Goal: Task Accomplishment & Management: Complete application form

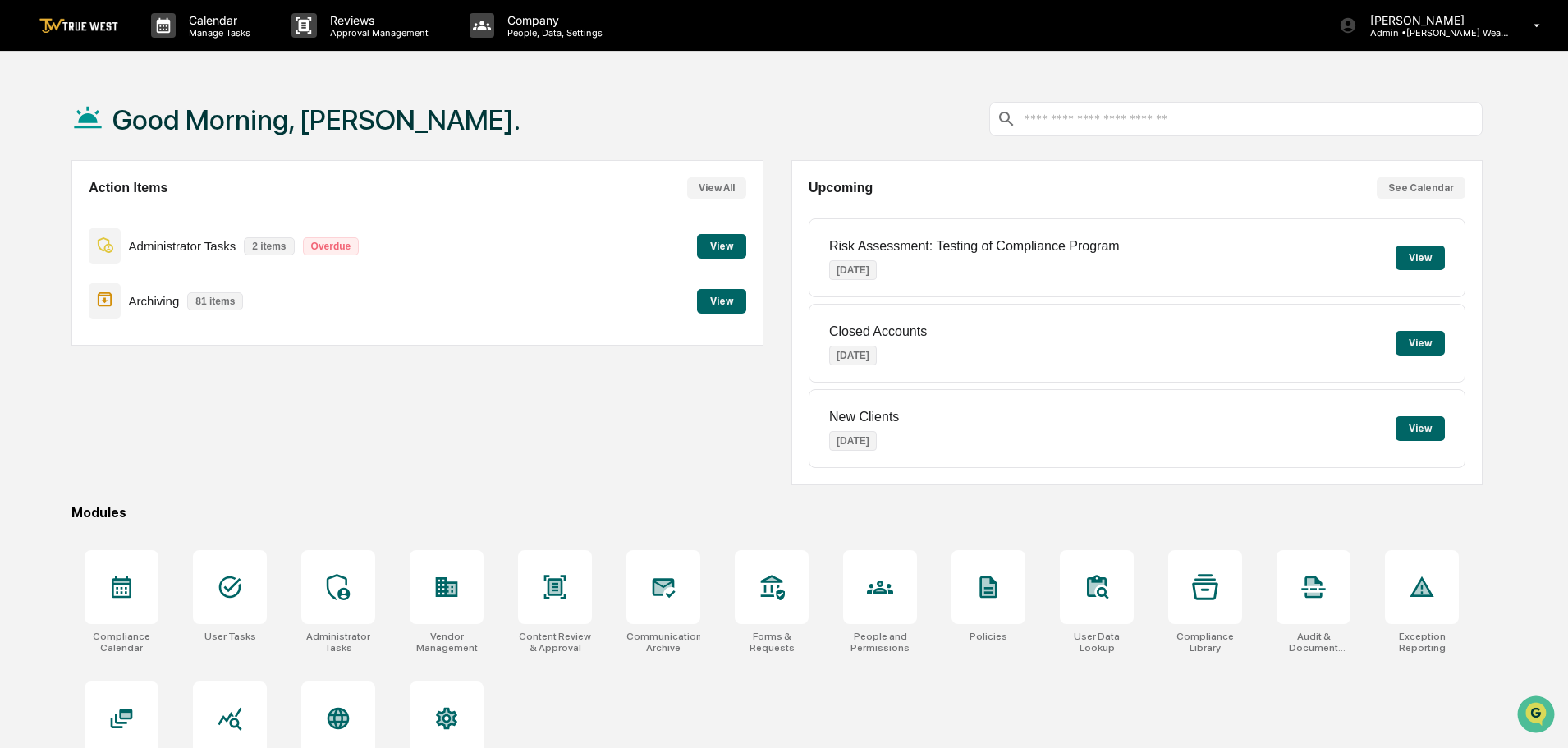
click at [711, 244] on button "View" at bounding box center [721, 247] width 49 height 25
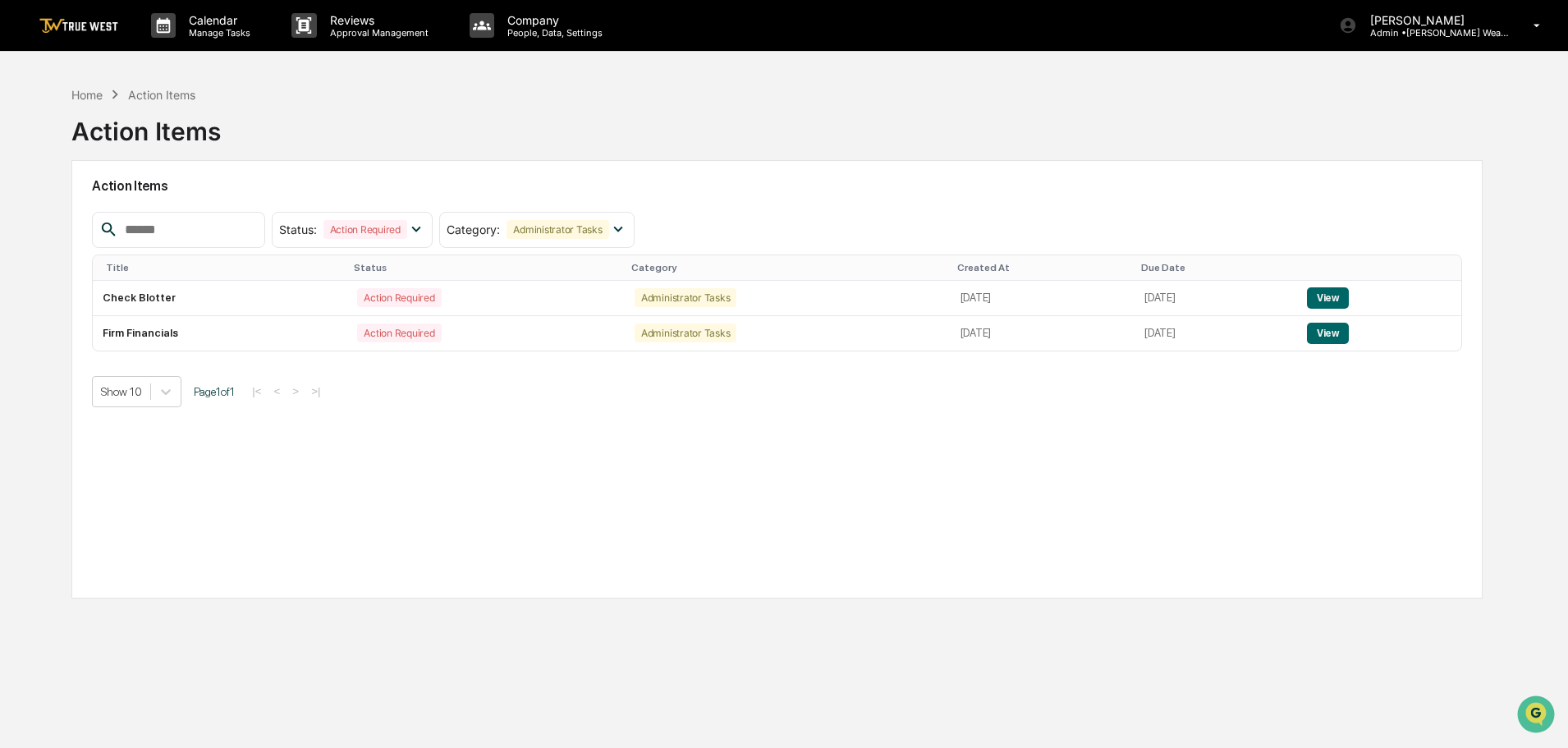
click at [1339, 328] on button "View" at bounding box center [1328, 333] width 42 height 21
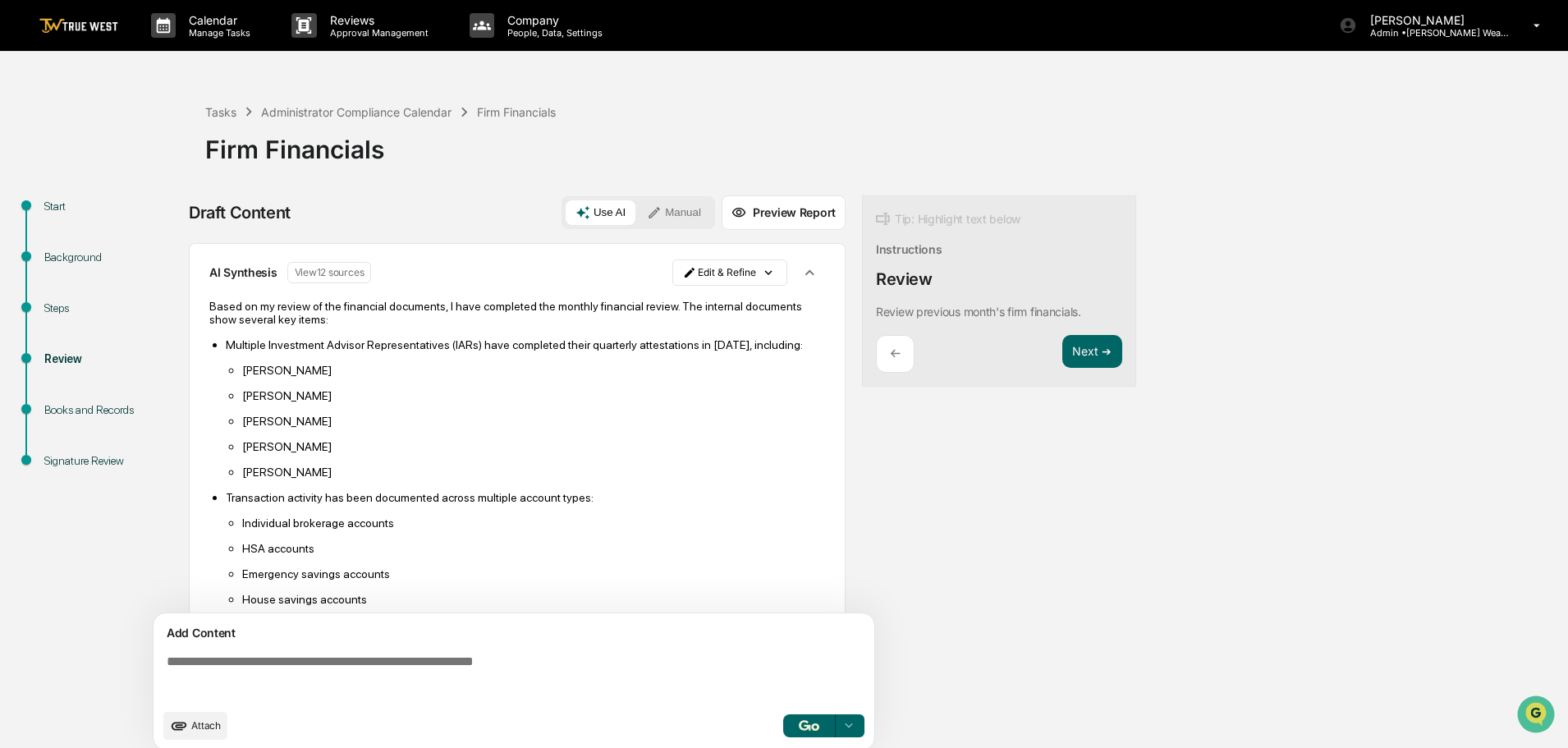
click at [807, 722] on img "button" at bounding box center [808, 725] width 20 height 11
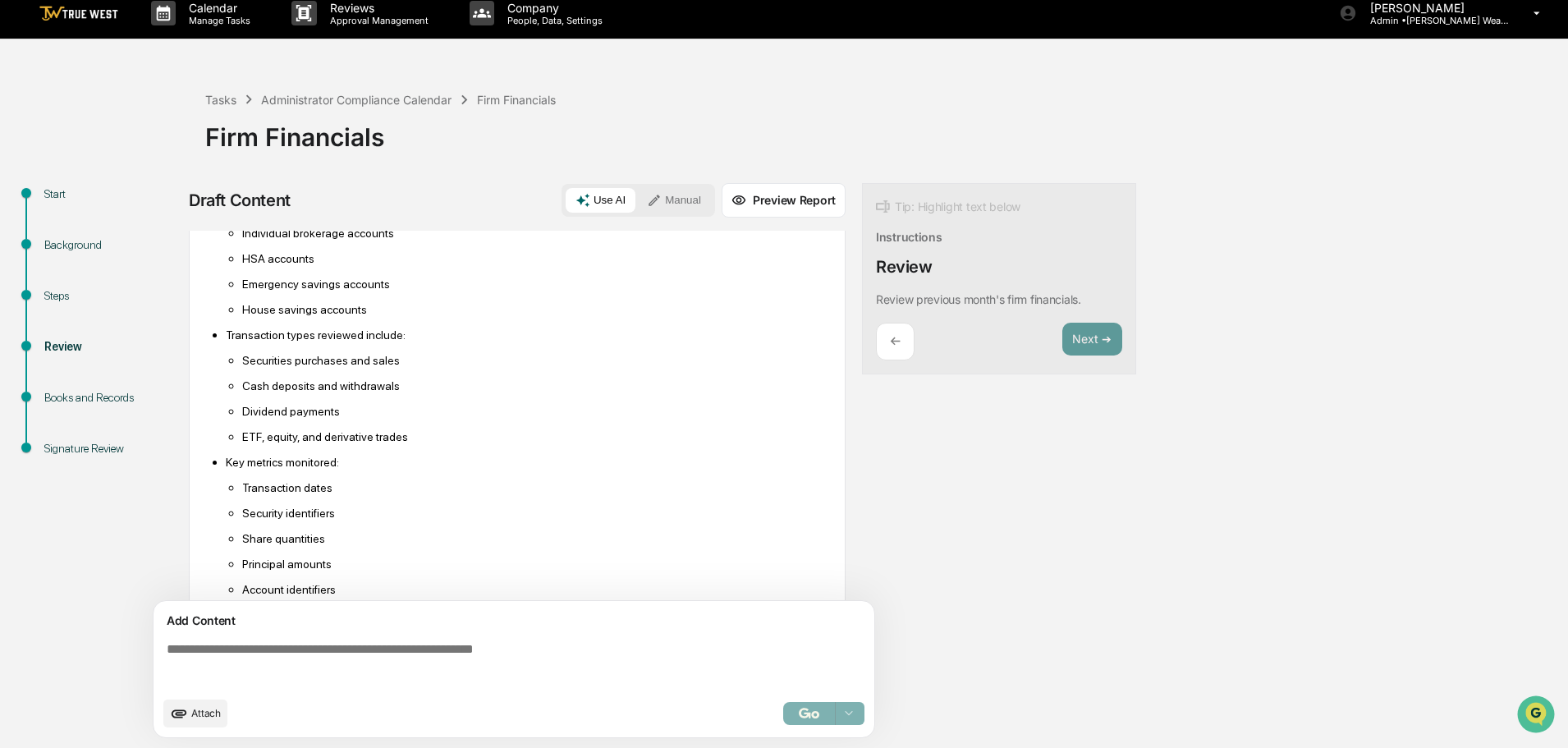
scroll to position [533, 0]
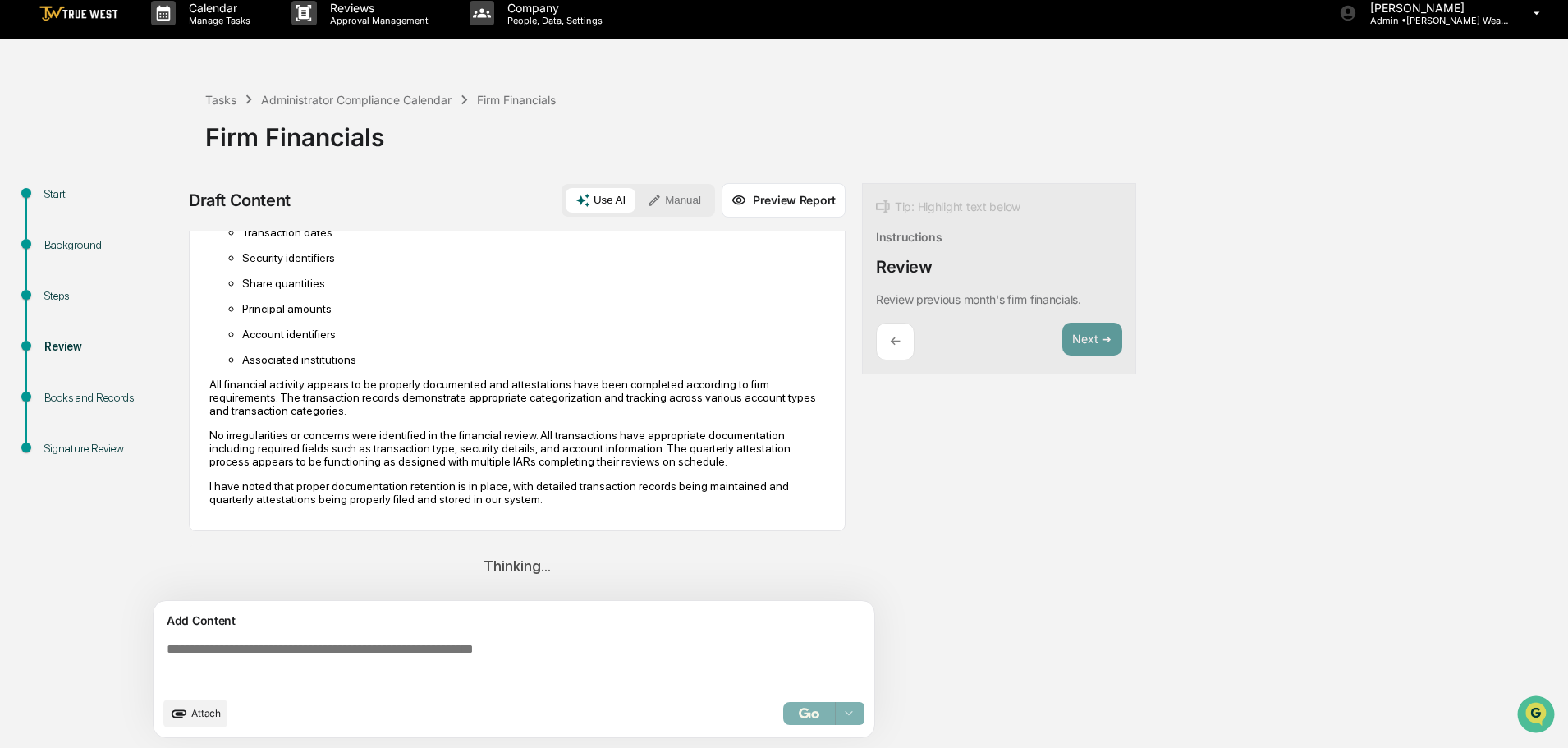
click at [683, 201] on button "Manual" at bounding box center [673, 201] width 74 height 25
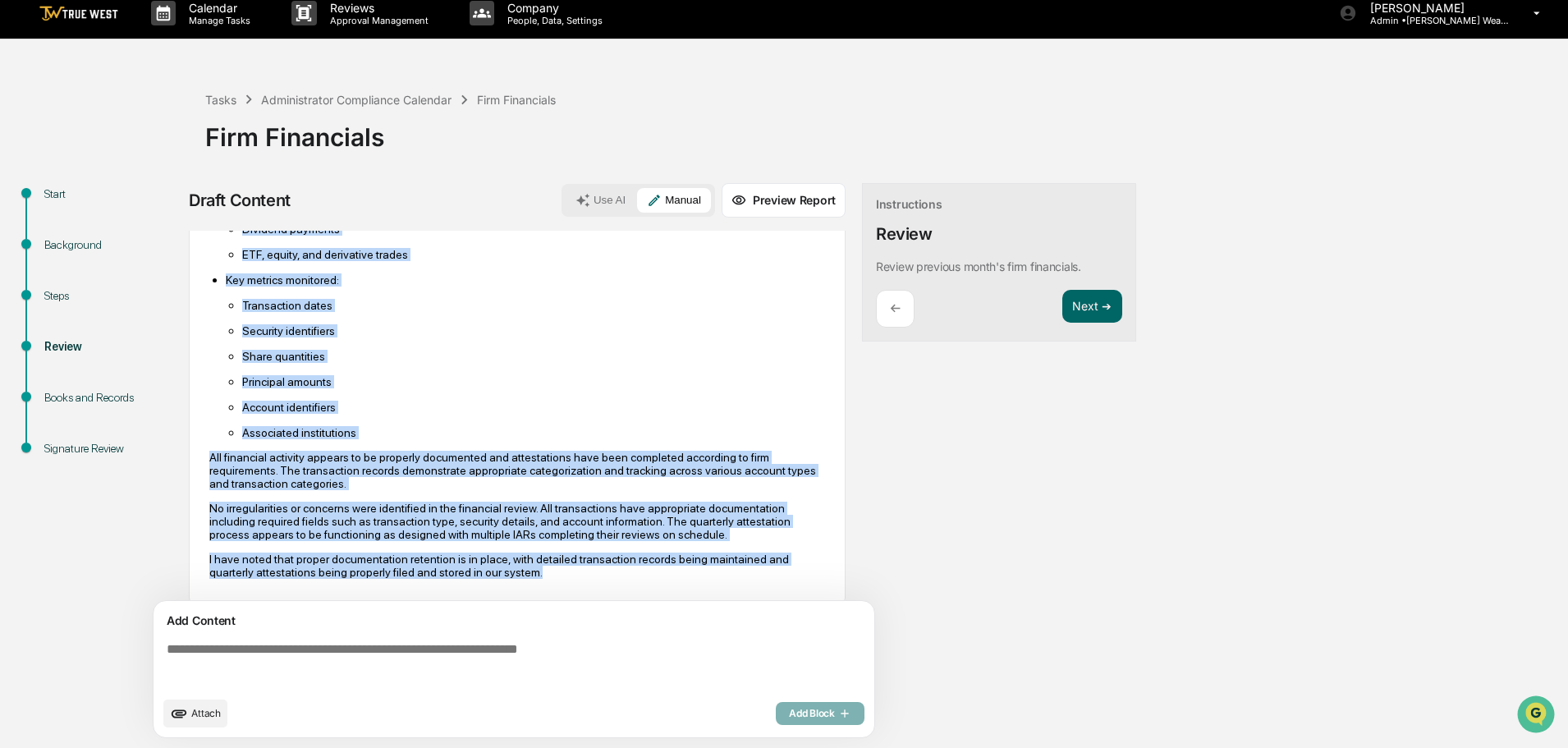
scroll to position [462, 0]
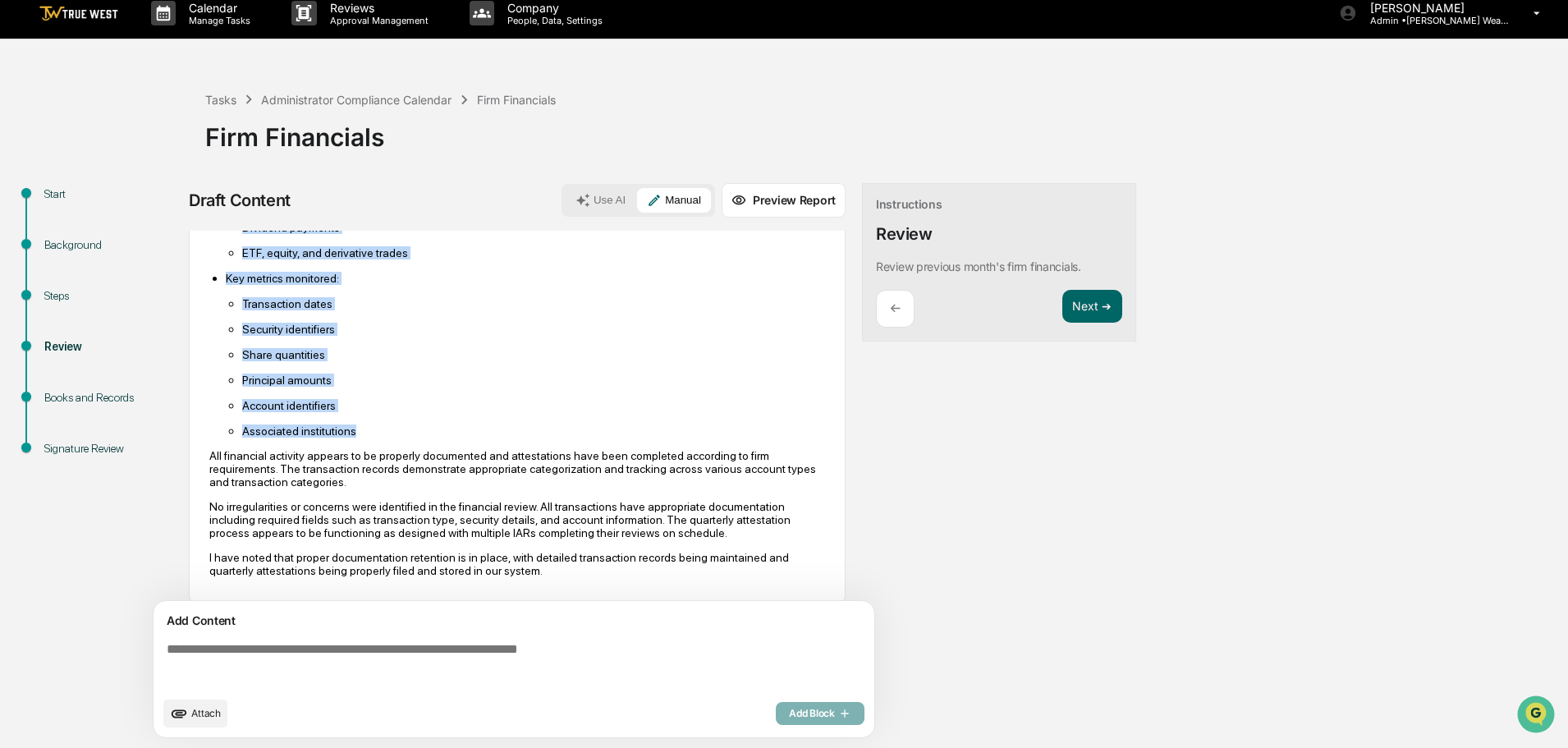
drag, startPoint x: 660, startPoint y: 251, endPoint x: 706, endPoint y: 434, distance: 188.7
click at [706, 434] on div "Based on my review of the financial documents, I have completed the monthly fin…" at bounding box center [517, 202] width 615 height 751
click at [470, 406] on p "Account identifiers" at bounding box center [533, 406] width 583 height 13
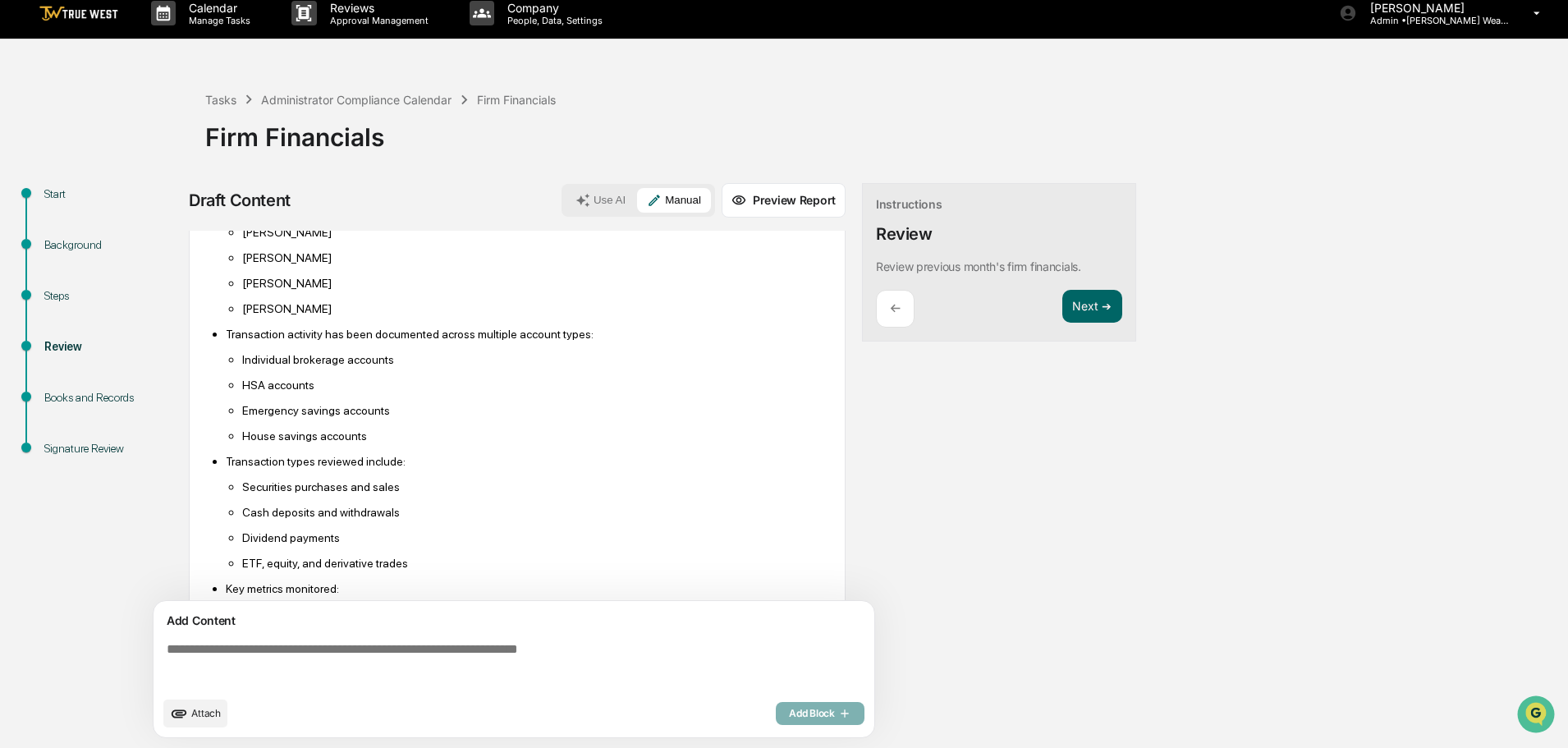
scroll to position [133, 0]
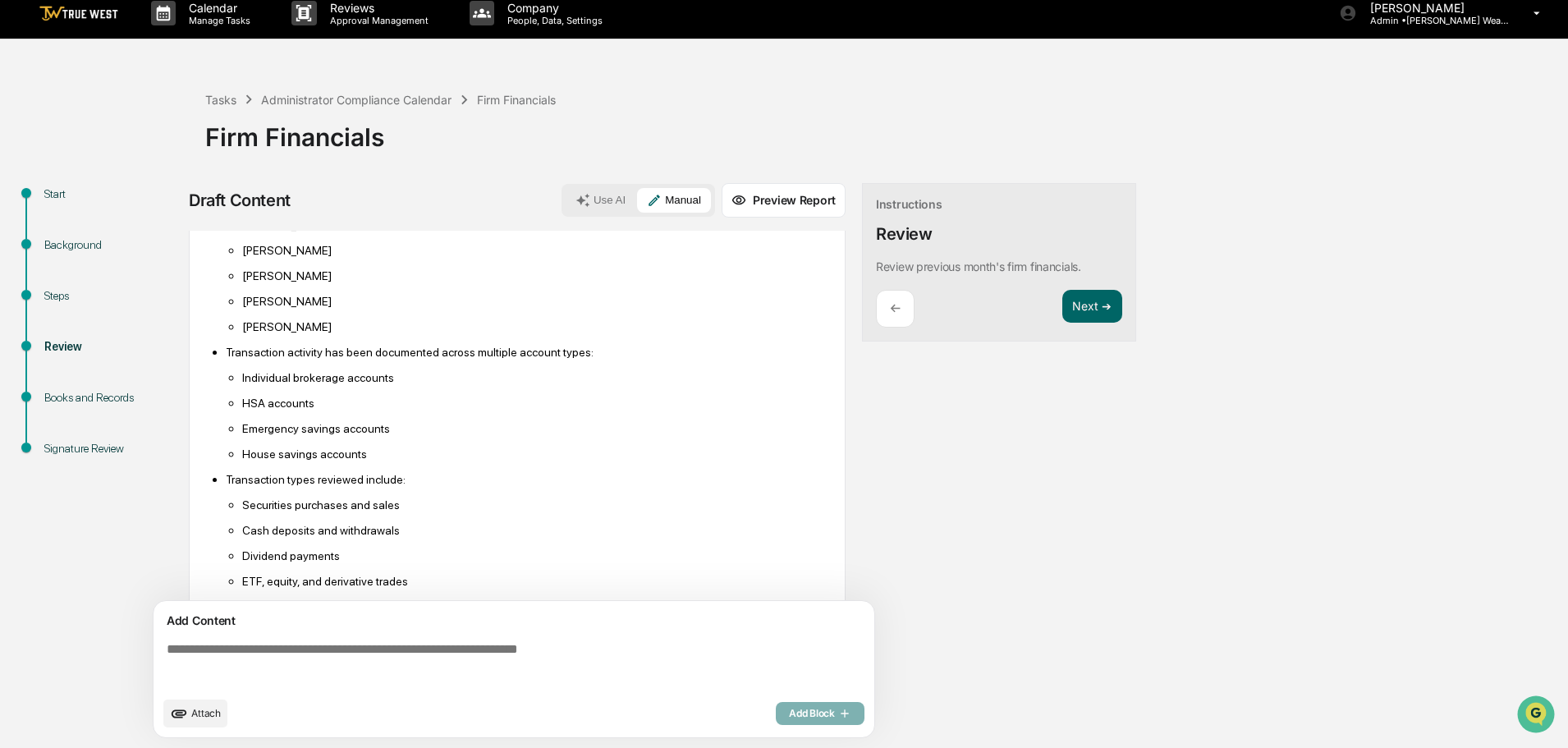
click at [681, 200] on button "Manual" at bounding box center [673, 201] width 74 height 25
click at [280, 265] on ul "[PERSON_NAME] [PERSON_NAME] [PERSON_NAME] [PERSON_NAME]" at bounding box center [525, 276] width 599 height 116
click at [310, 275] on p "[PERSON_NAME]" at bounding box center [533, 276] width 583 height 13
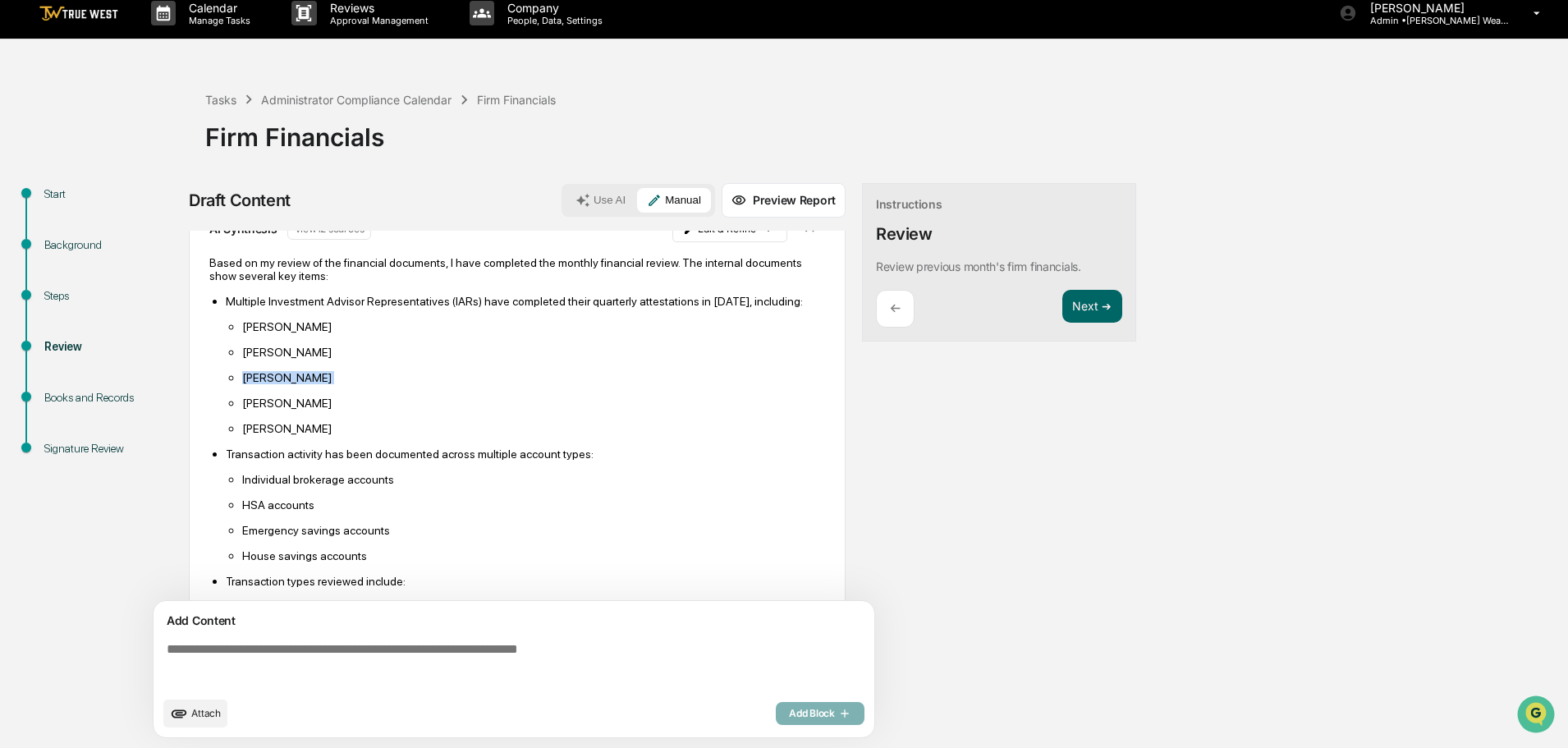
scroll to position [0, 0]
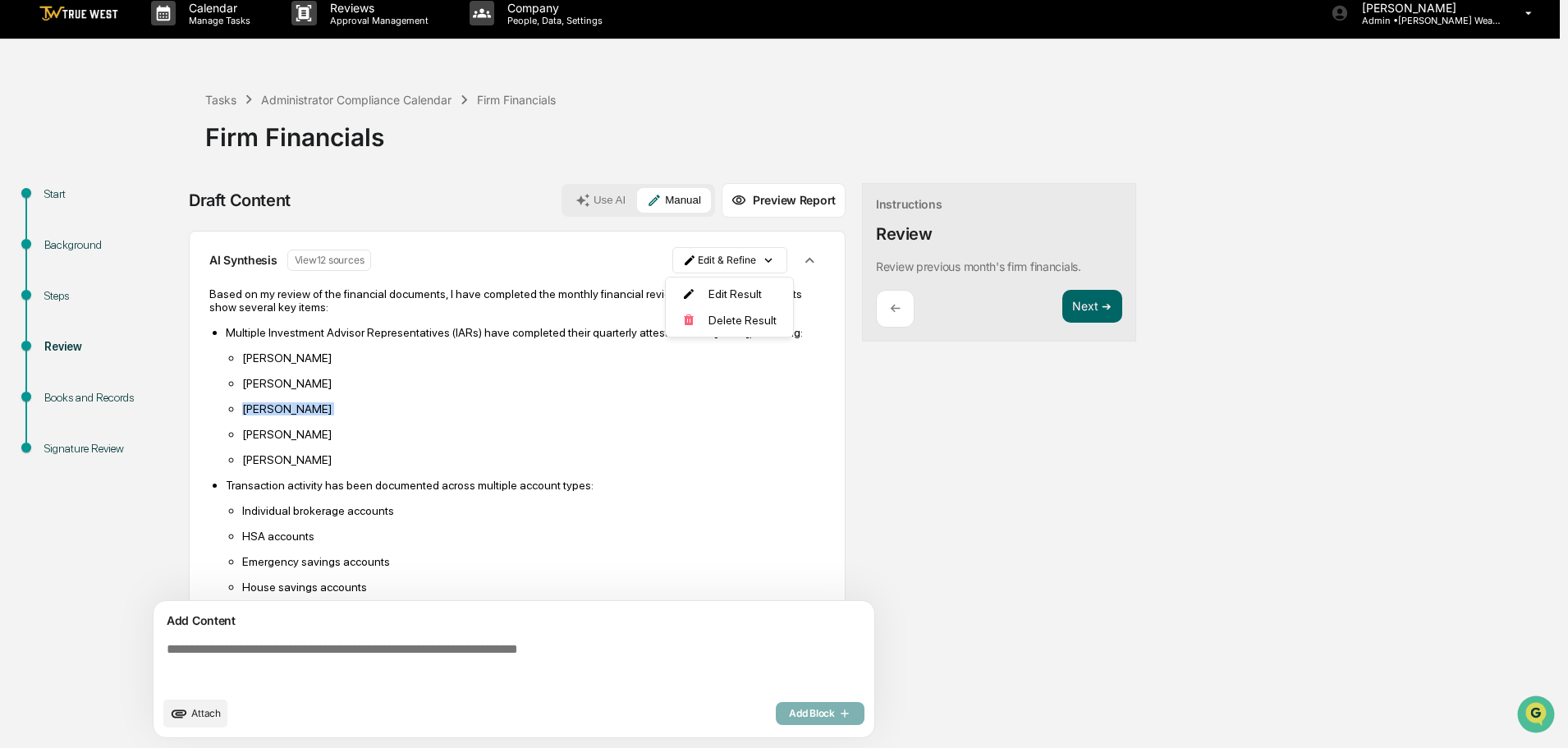
click at [734, 256] on html "Calendar Manage Tasks Reviews Approval Management Company People, Data, Setting…" at bounding box center [784, 361] width 1568 height 748
click at [728, 288] on div "Edit Result" at bounding box center [724, 293] width 121 height 26
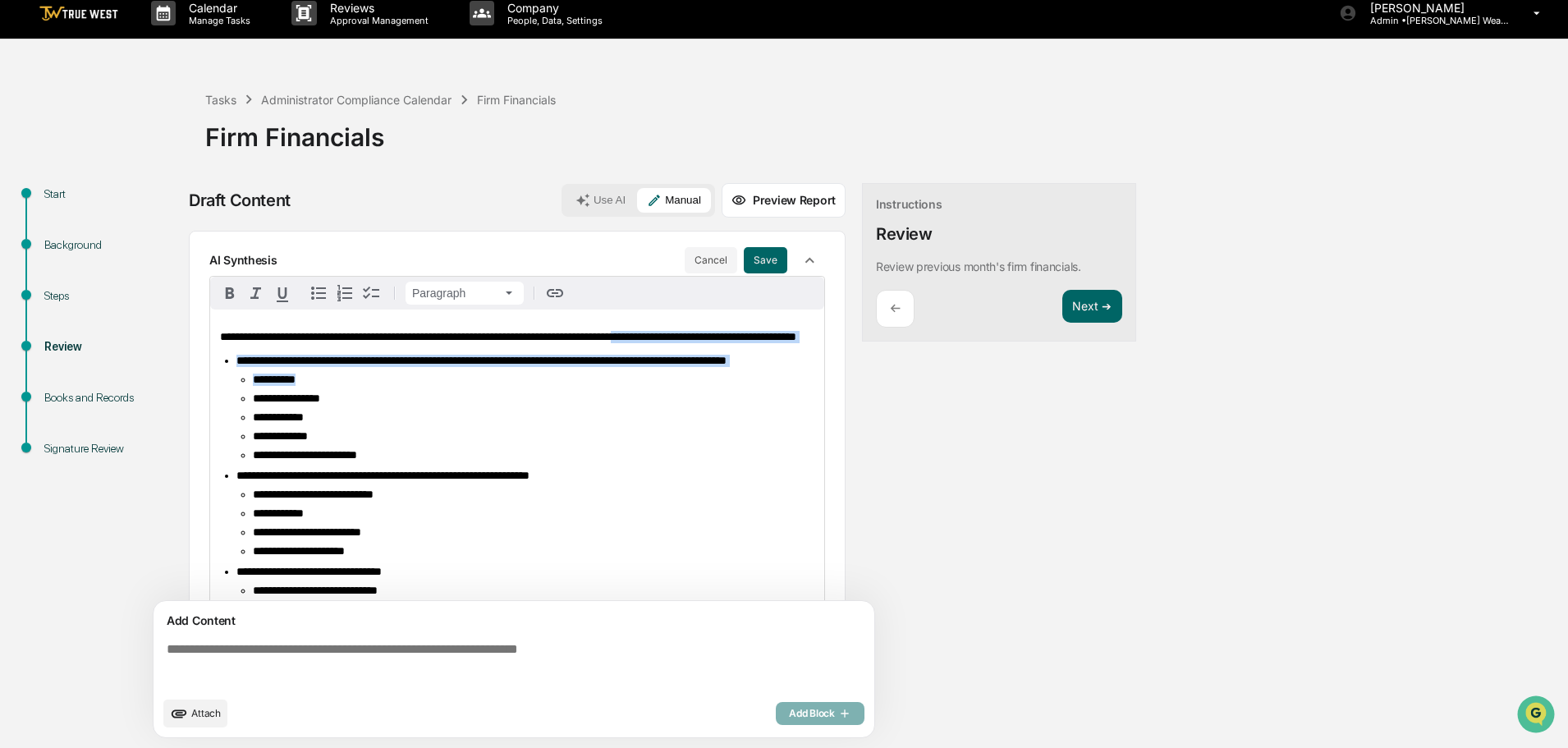
drag, startPoint x: 673, startPoint y: 337, endPoint x: 692, endPoint y: 411, distance: 76.4
click at [692, 411] on div "**********" at bounding box center [518, 619] width 615 height 620
click at [677, 343] on p "**********" at bounding box center [517, 337] width 594 height 12
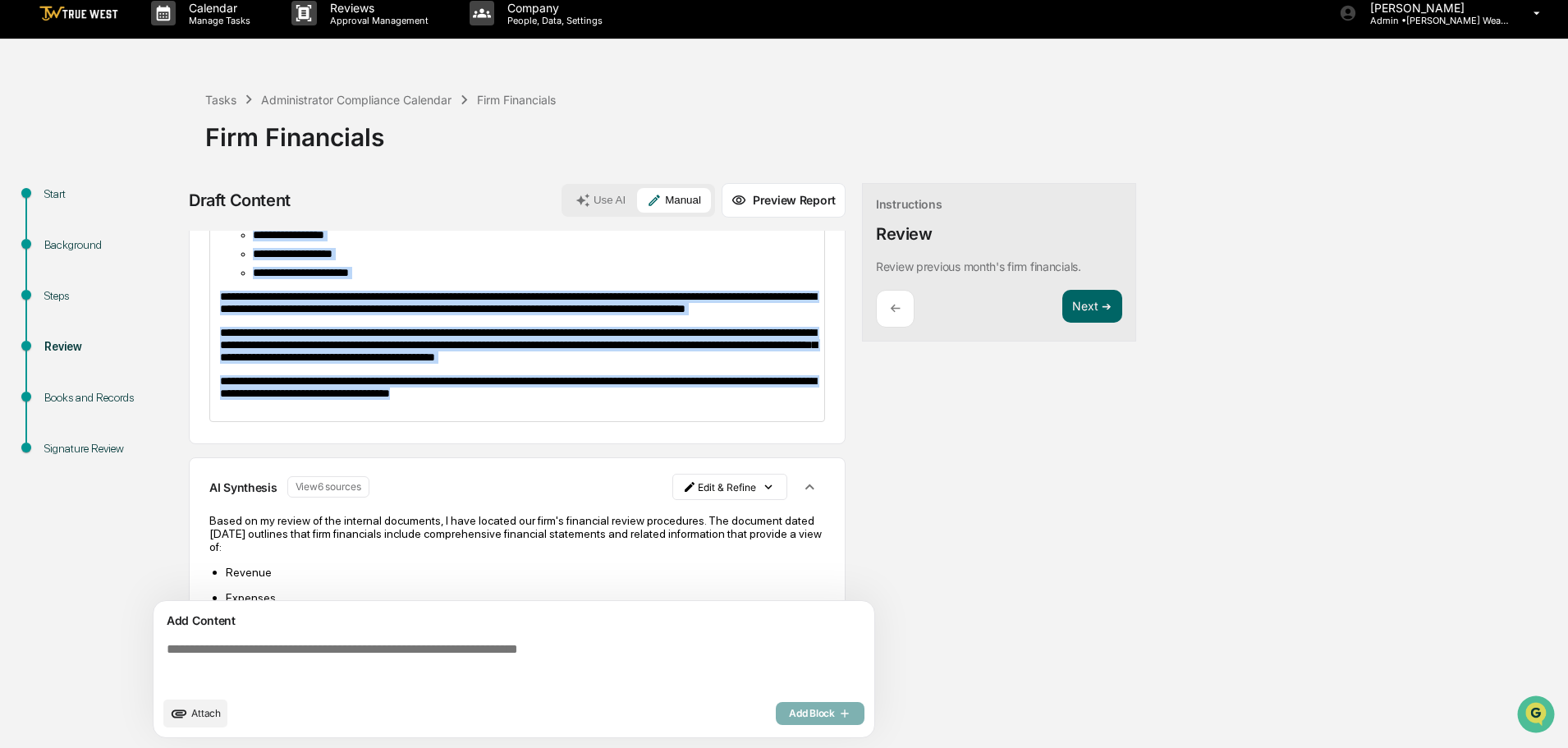
scroll to position [536, 0]
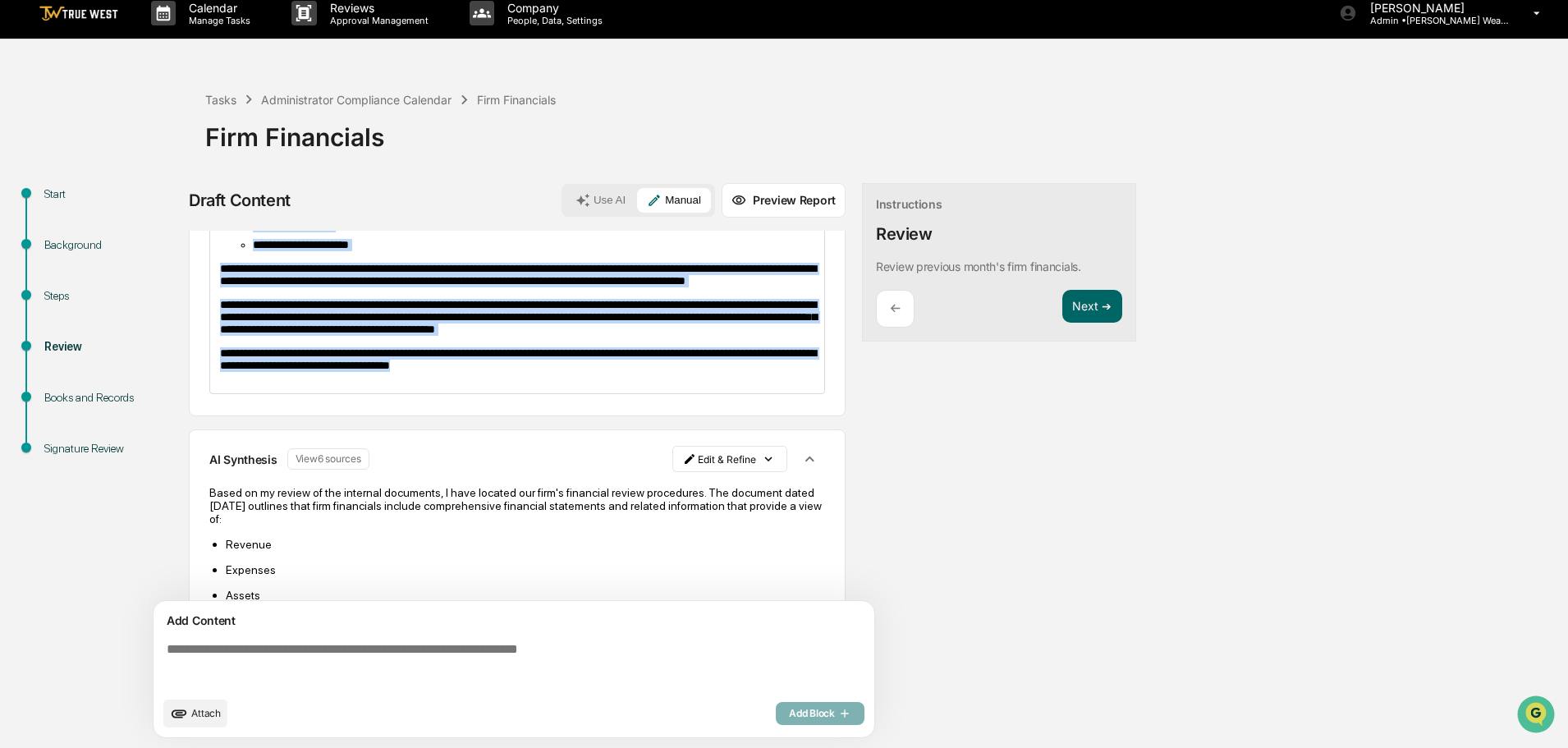
drag, startPoint x: 672, startPoint y: 334, endPoint x: 738, endPoint y: 447, distance: 130.9
click at [738, 394] on div "**********" at bounding box center [518, 84] width 615 height 620
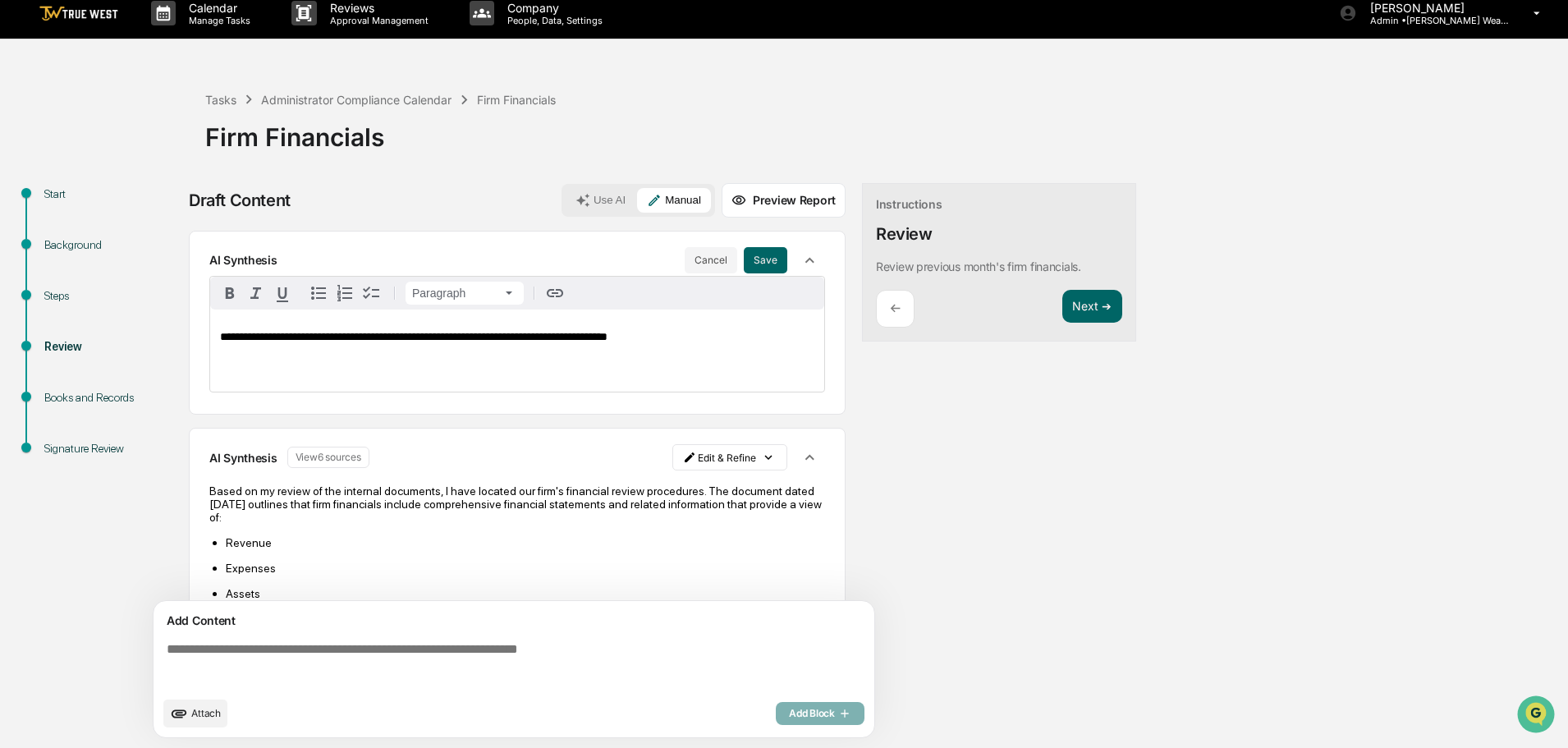
scroll to position [82, 0]
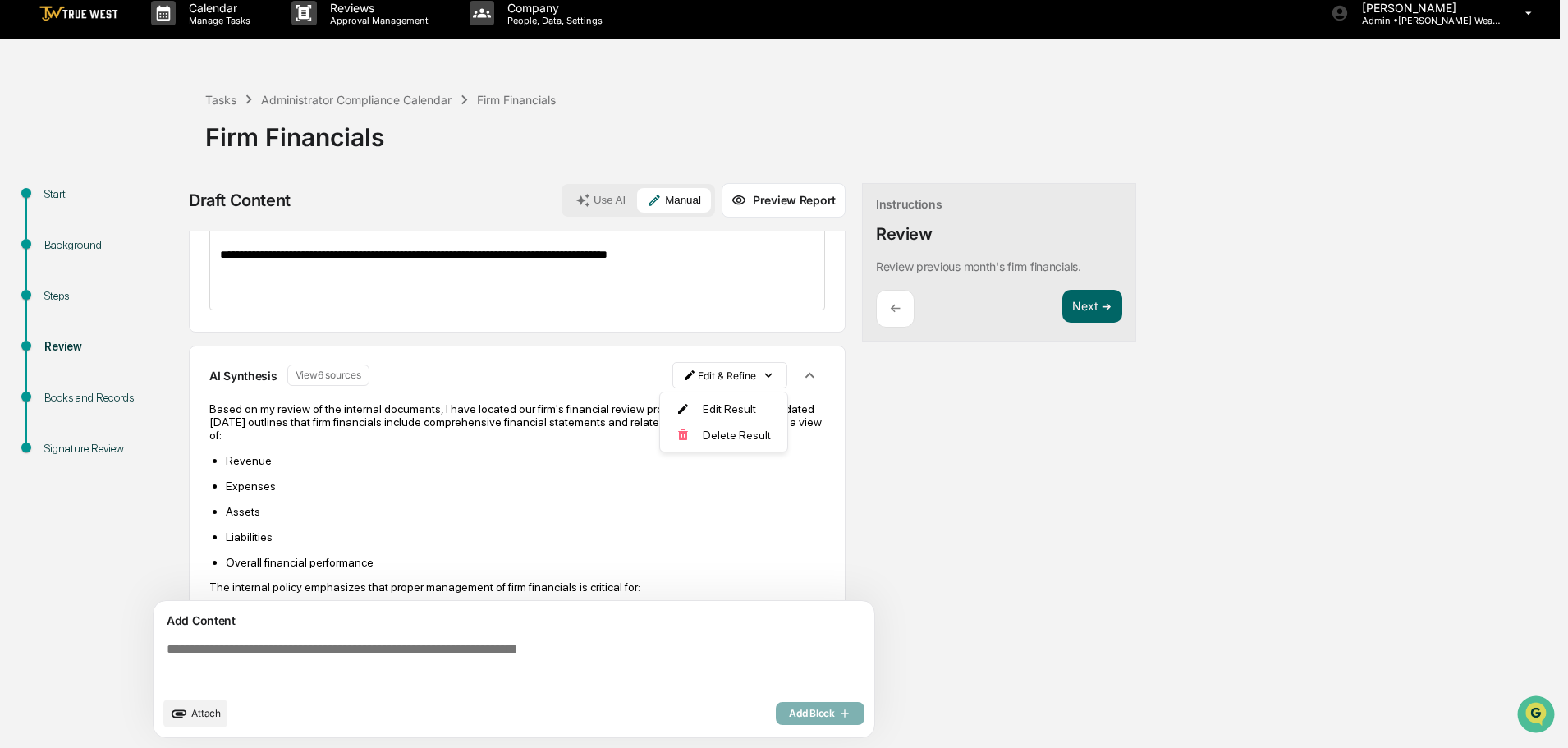
click at [726, 369] on html "**********" at bounding box center [784, 361] width 1568 height 748
click at [715, 414] on div "Edit Result" at bounding box center [724, 408] width 121 height 26
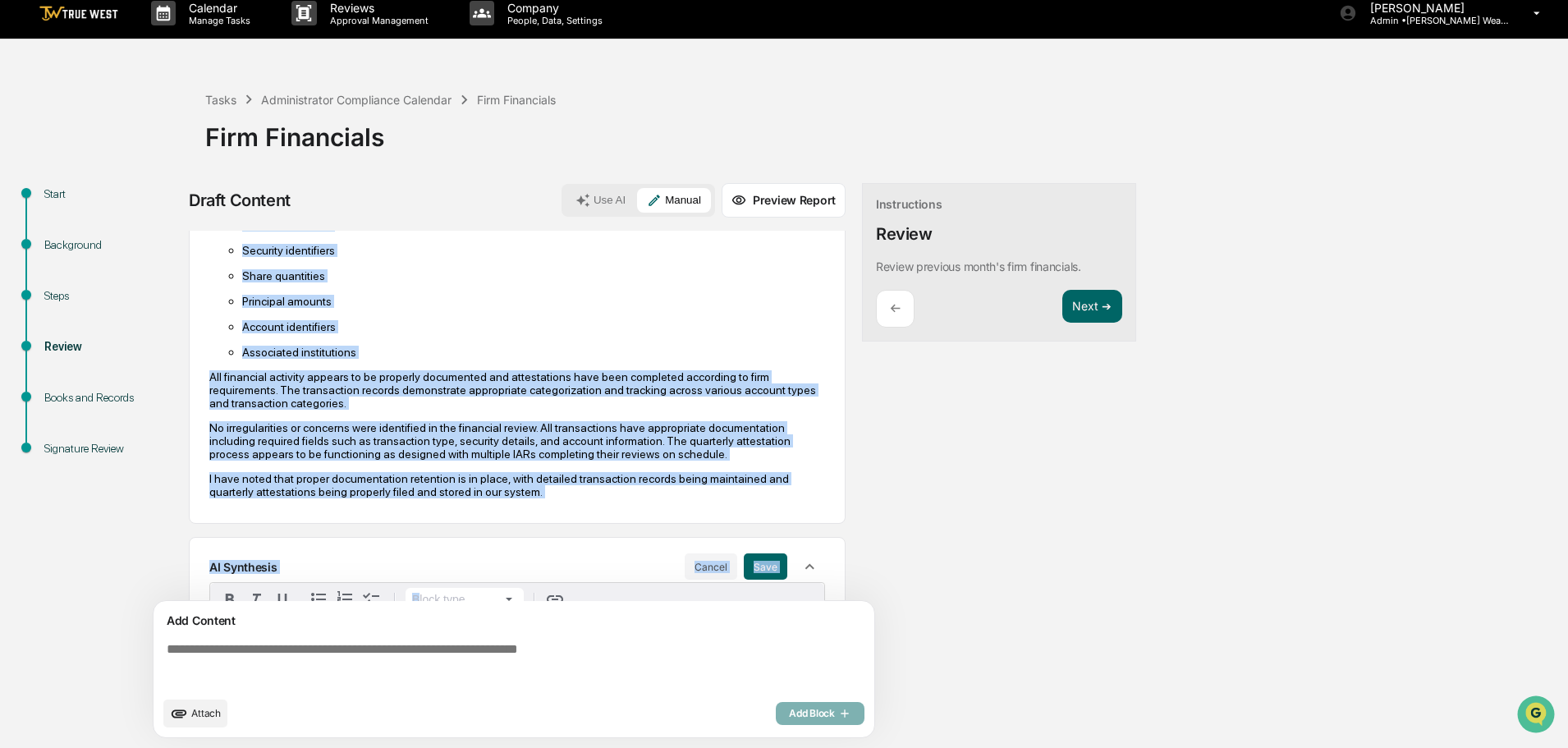
scroll to position [548, 0]
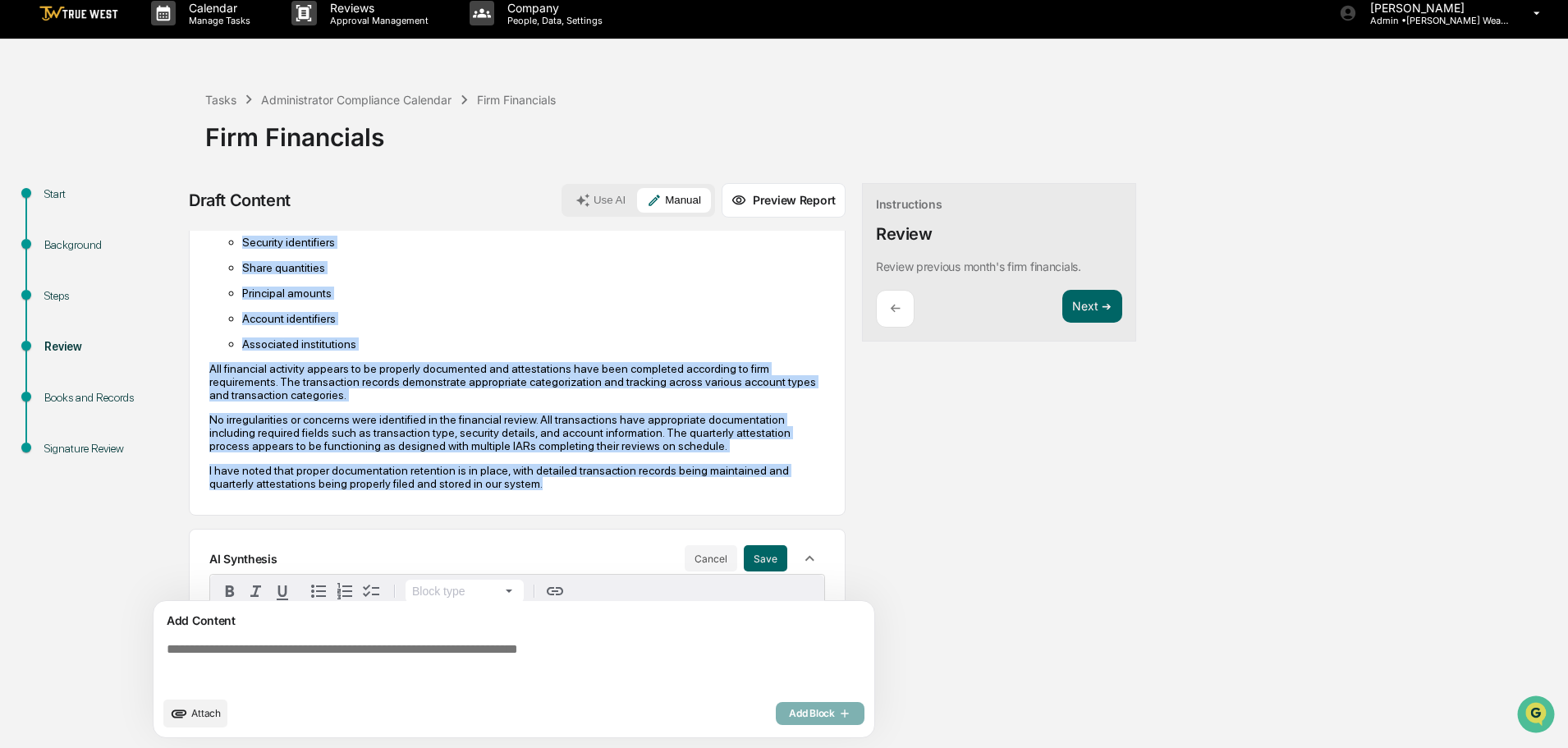
drag, startPoint x: 229, startPoint y: 249, endPoint x: 586, endPoint y: 490, distance: 430.7
click at [586, 490] on div "Based on my review of the financial documents, I have completed the monthly fin…" at bounding box center [517, 114] width 615 height 751
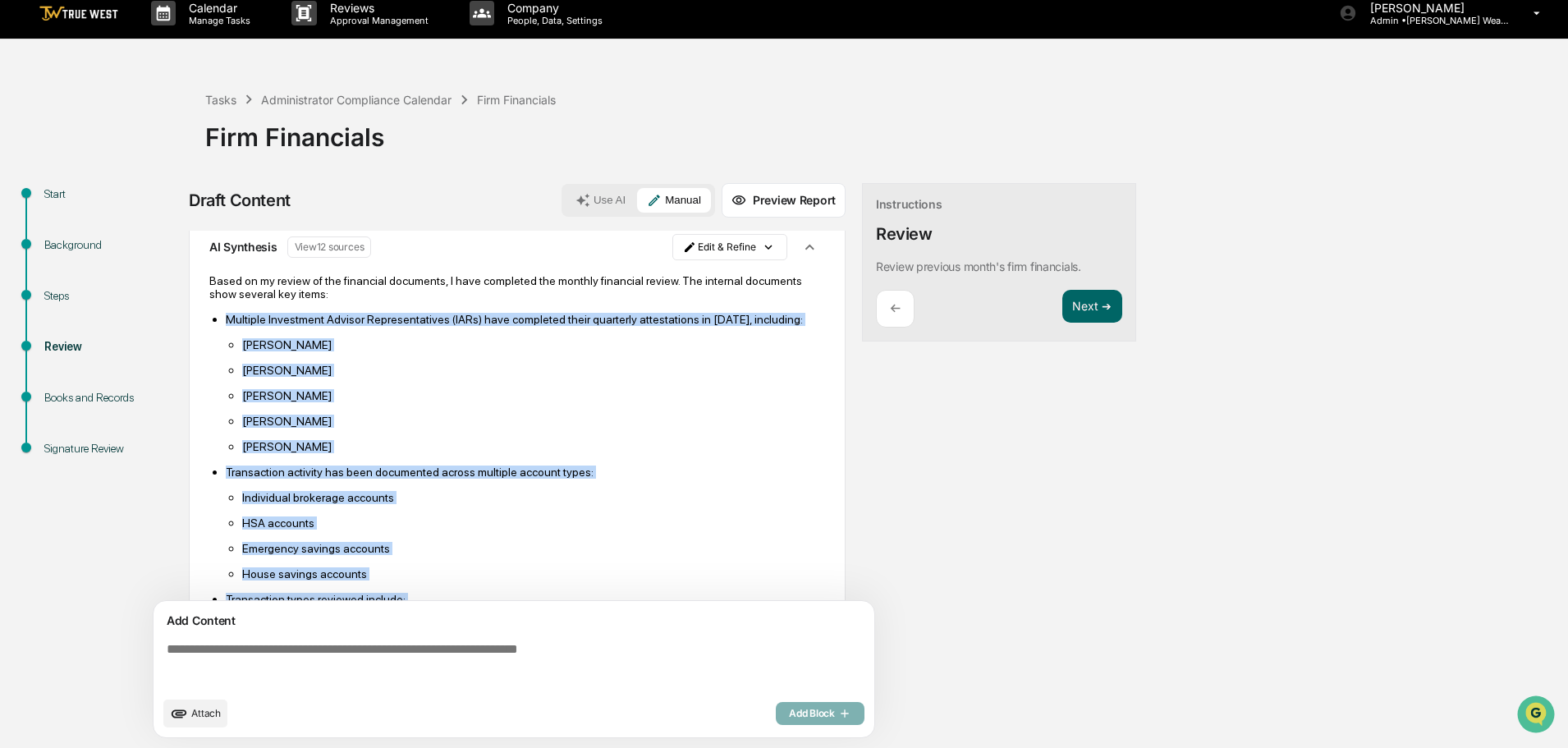
scroll to position [0, 0]
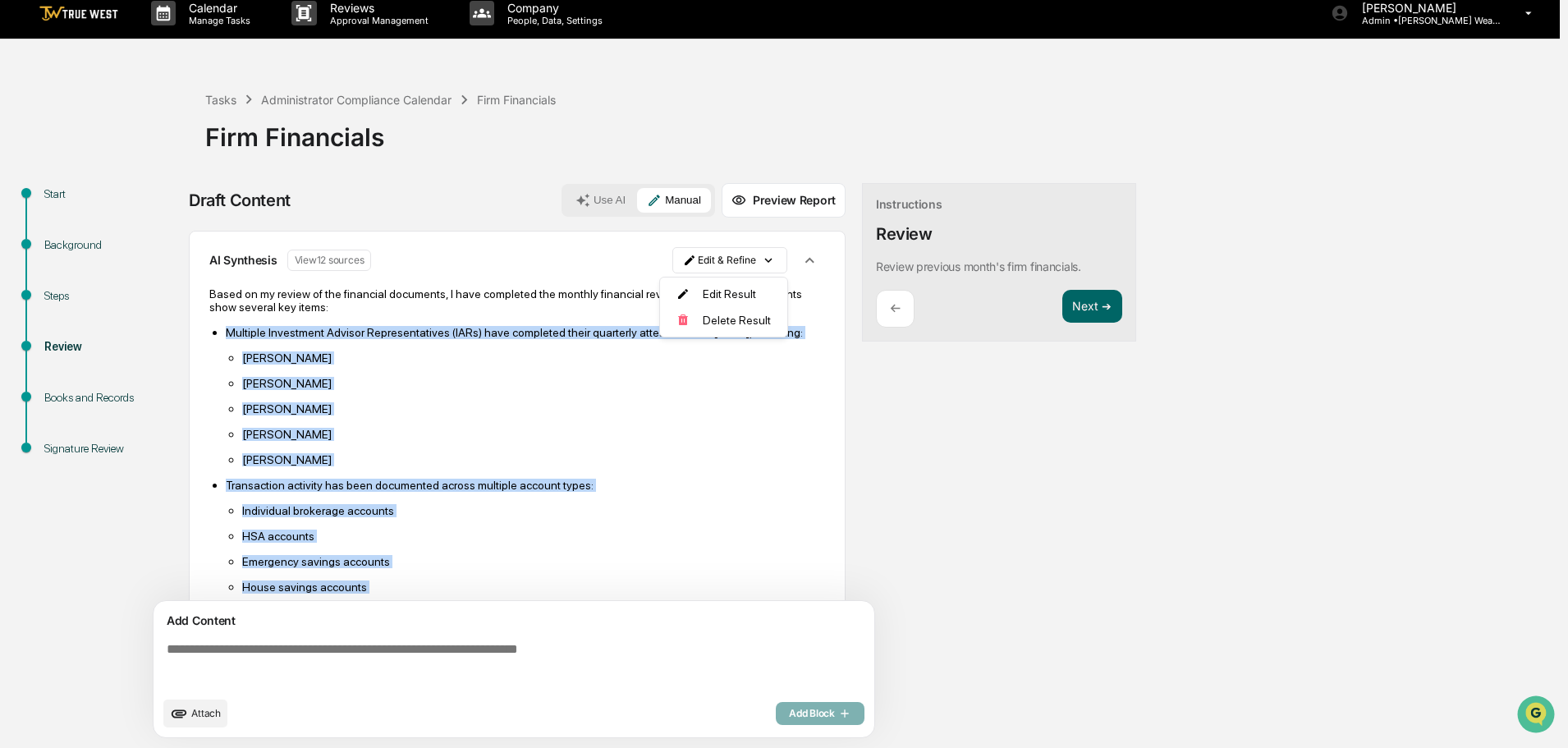
click at [710, 253] on html "Calendar Manage Tasks Reviews Approval Management Company People, Data, Setting…" at bounding box center [784, 361] width 1568 height 748
click at [705, 289] on div "Edit Result" at bounding box center [724, 293] width 121 height 26
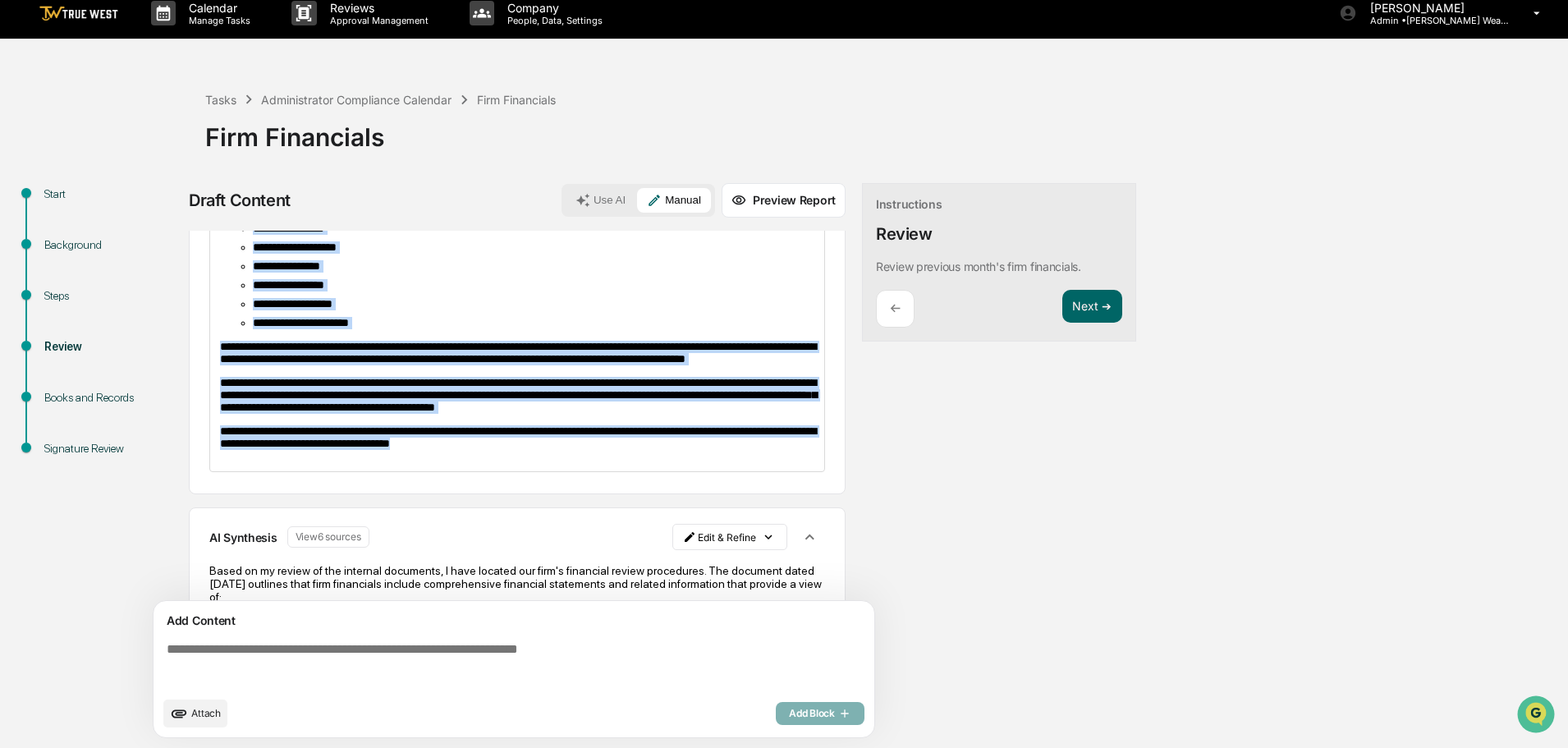
scroll to position [478, 0]
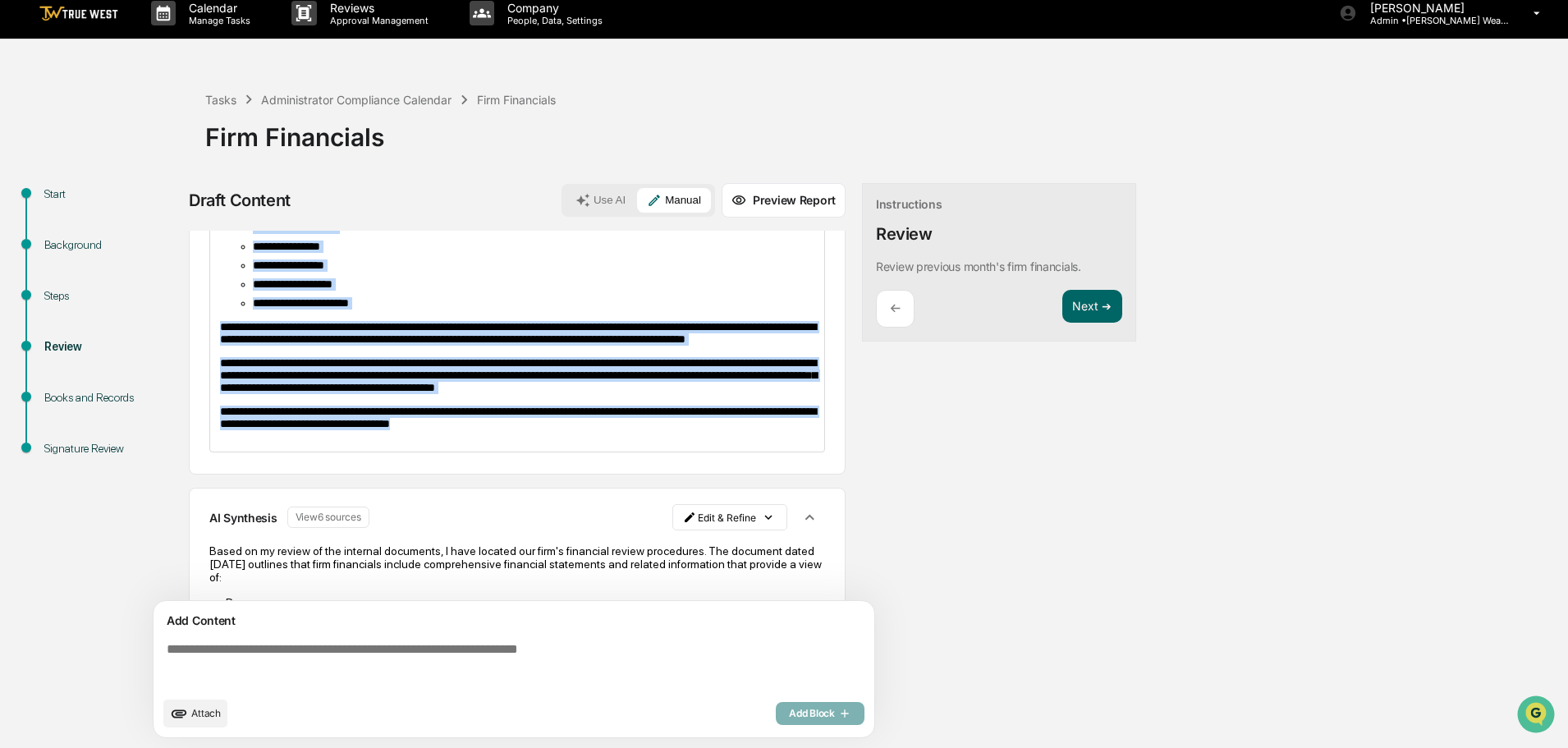
drag, startPoint x: 671, startPoint y: 333, endPoint x: 650, endPoint y: 510, distance: 178.2
click at [650, 451] on div "**********" at bounding box center [518, 142] width 615 height 620
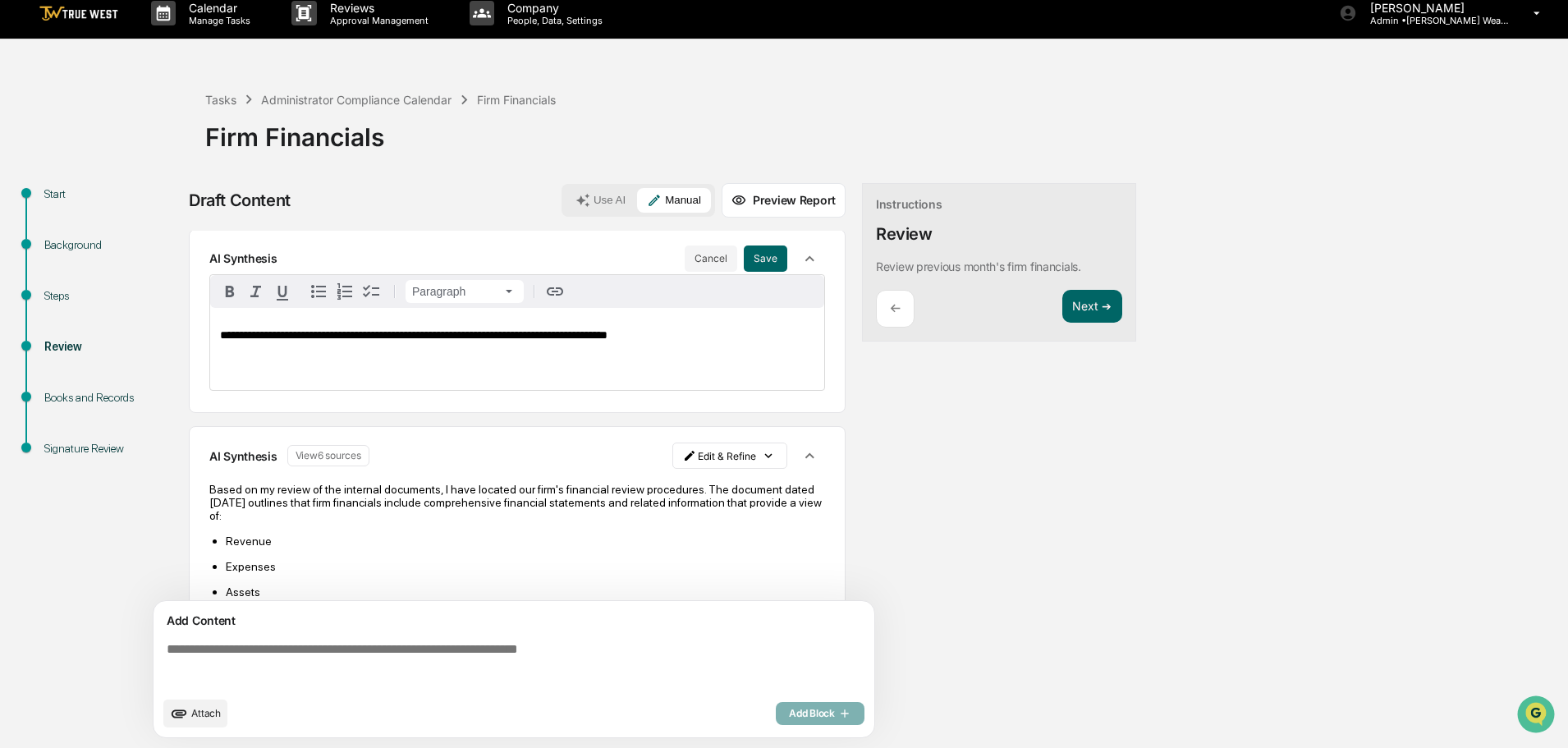
scroll to position [0, 0]
click at [753, 257] on button "Save" at bounding box center [765, 259] width 43 height 26
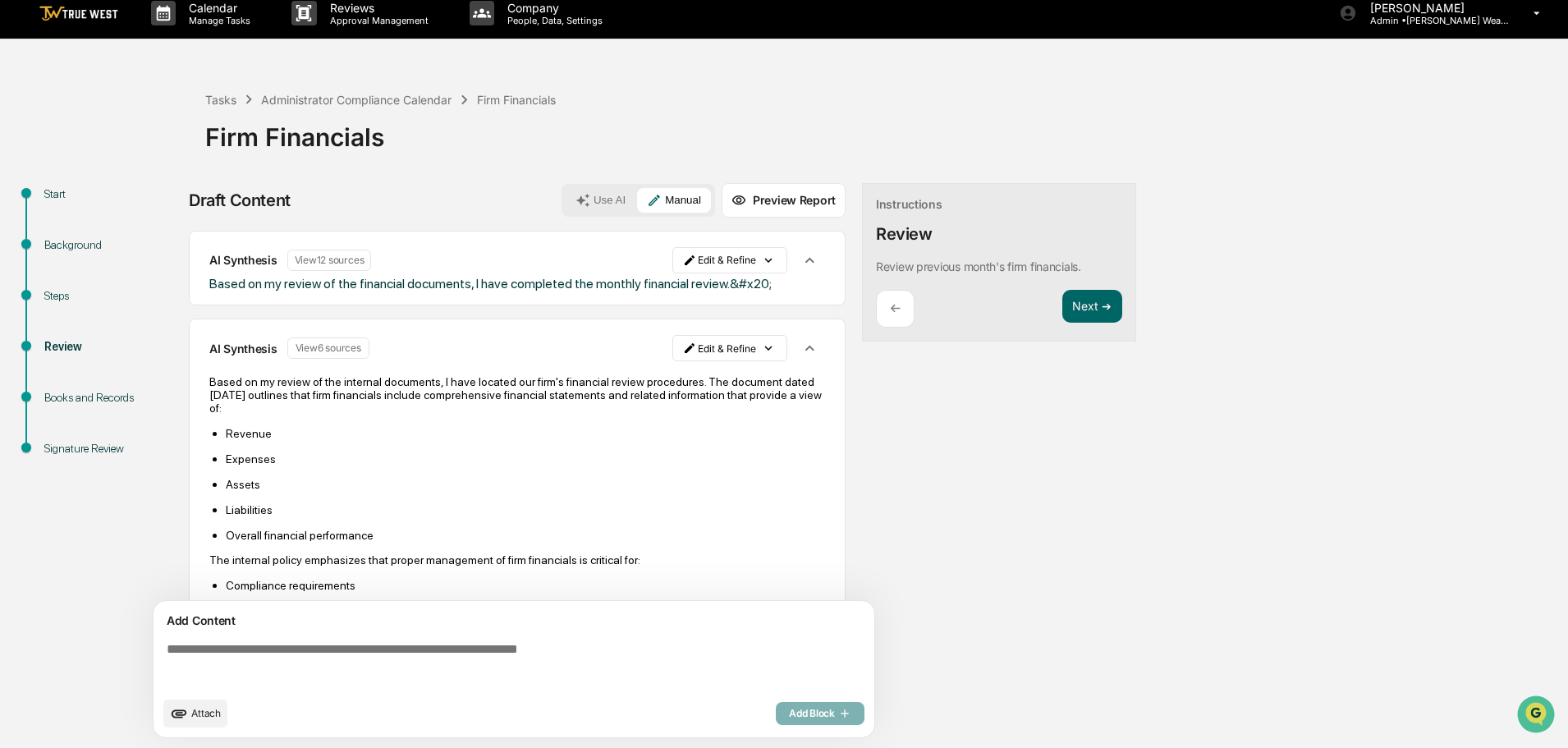
click at [696, 286] on span "Based on my review of the financial documents, I have completed the monthly fin…" at bounding box center [491, 283] width 563 height 15
click at [730, 257] on html "Calendar Manage Tasks Reviews Approval Management Company People, Data, Setting…" at bounding box center [784, 361] width 1568 height 748
click at [722, 292] on div "Edit Result" at bounding box center [724, 293] width 121 height 26
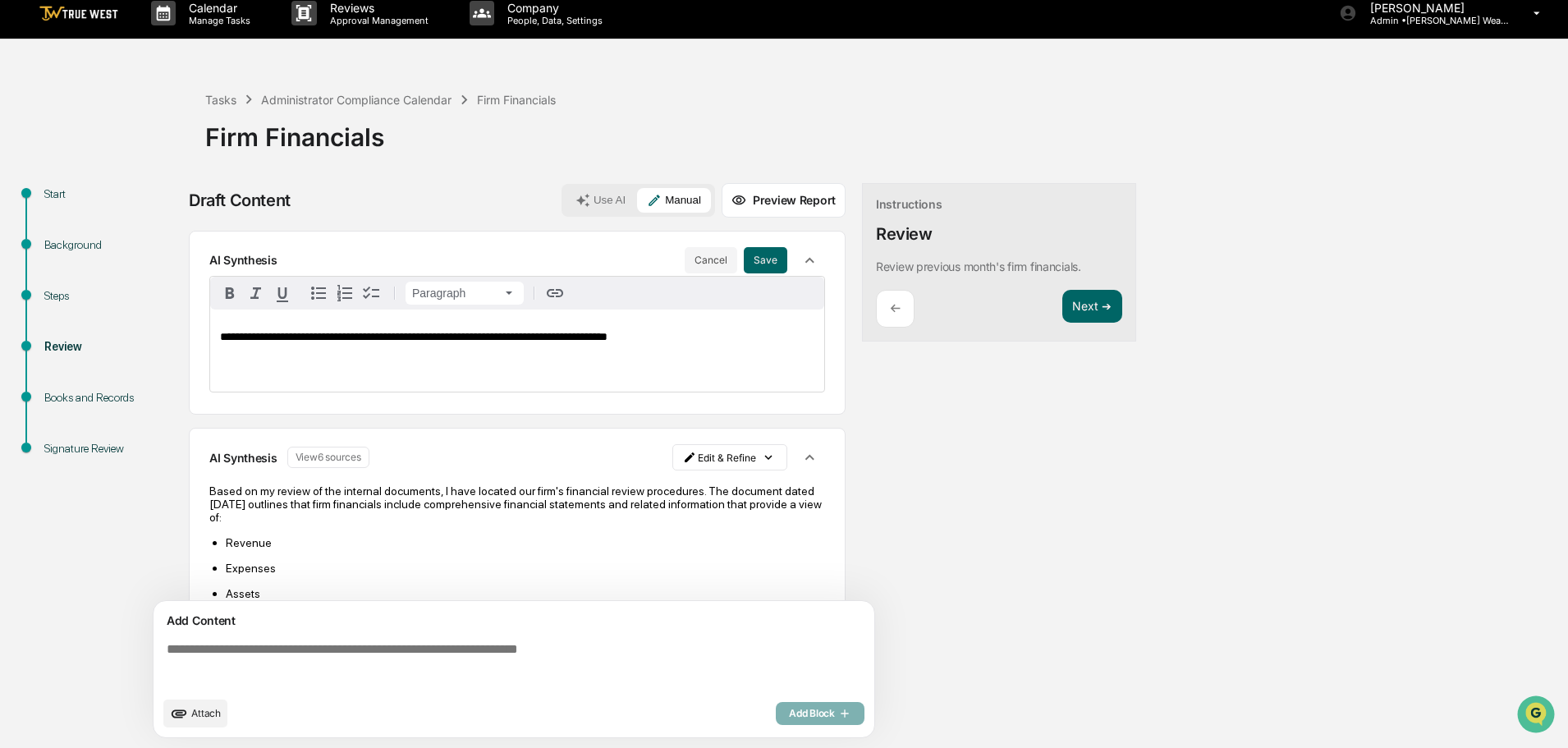
click at [723, 364] on div "**********" at bounding box center [518, 350] width 615 height 82
click at [761, 252] on button "Save" at bounding box center [765, 259] width 43 height 26
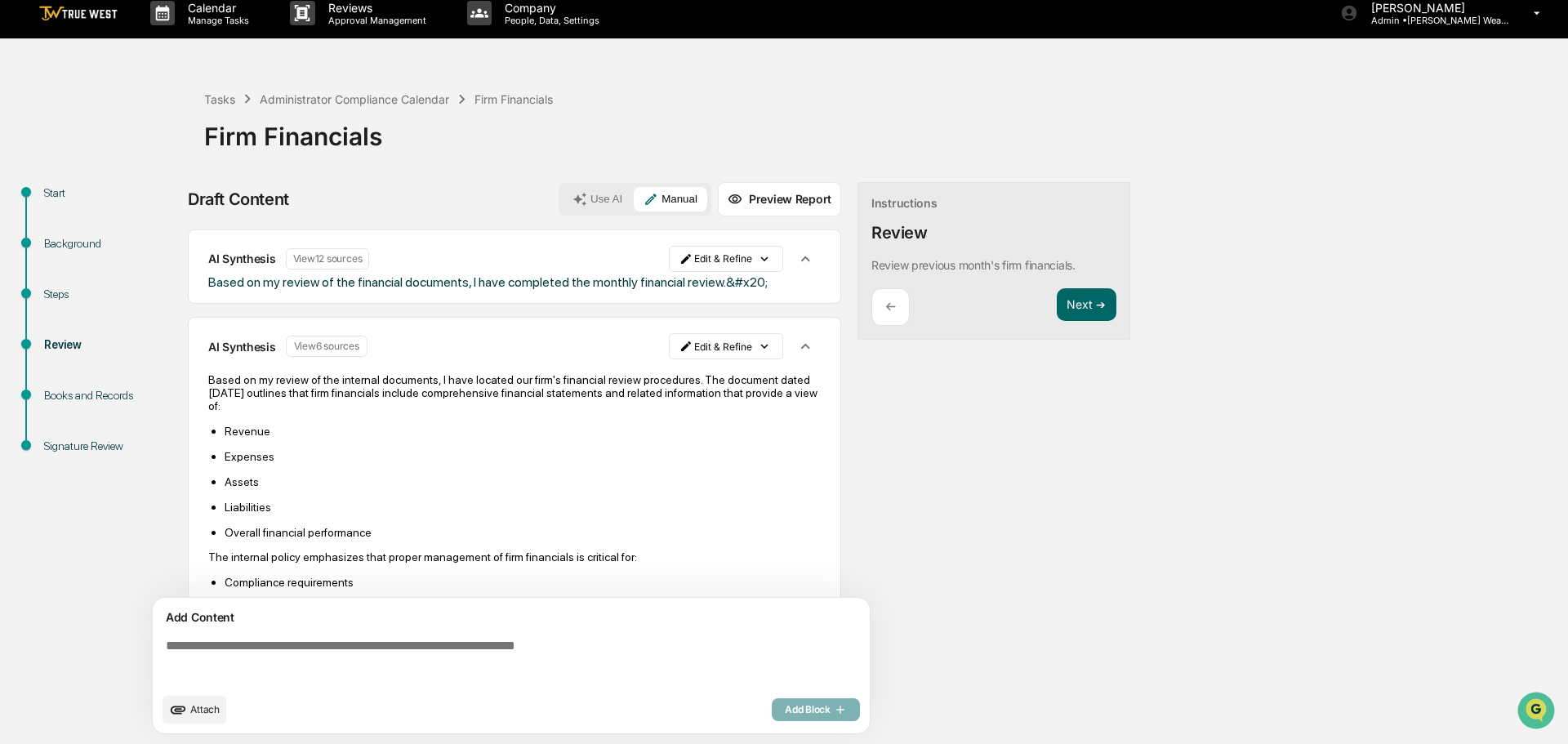
click at [741, 349] on html "Calendar Manage Tasks Reviews Approval Management Company People, Data, Setting…" at bounding box center [784, 359] width 1568 height 744
click at [725, 378] on div "Edit Result" at bounding box center [720, 379] width 120 height 26
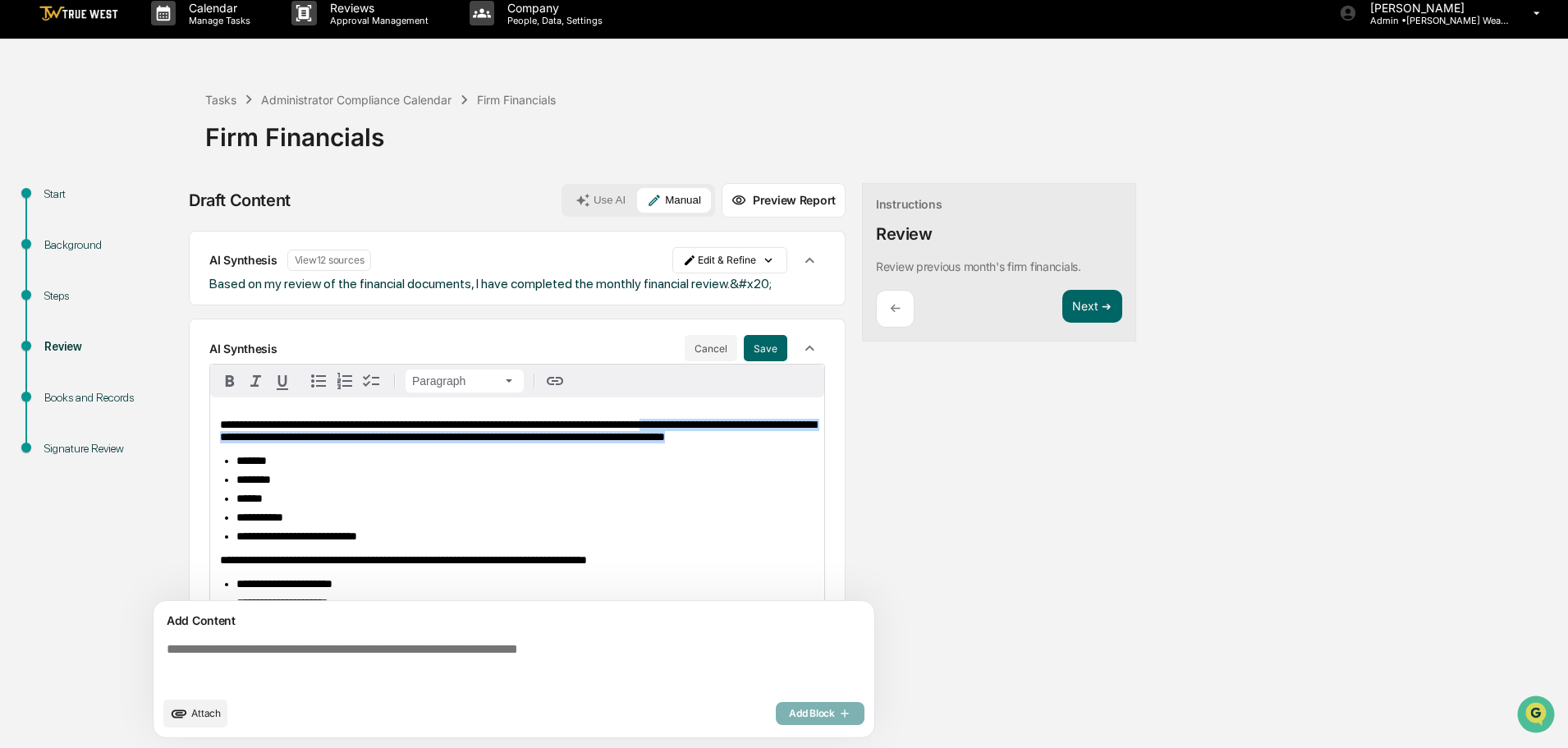
drag, startPoint x: 699, startPoint y: 424, endPoint x: 711, endPoint y: 454, distance: 32.3
click at [711, 444] on p "**********" at bounding box center [517, 431] width 594 height 25
click at [693, 425] on span "**********" at bounding box center [518, 430] width 596 height 24
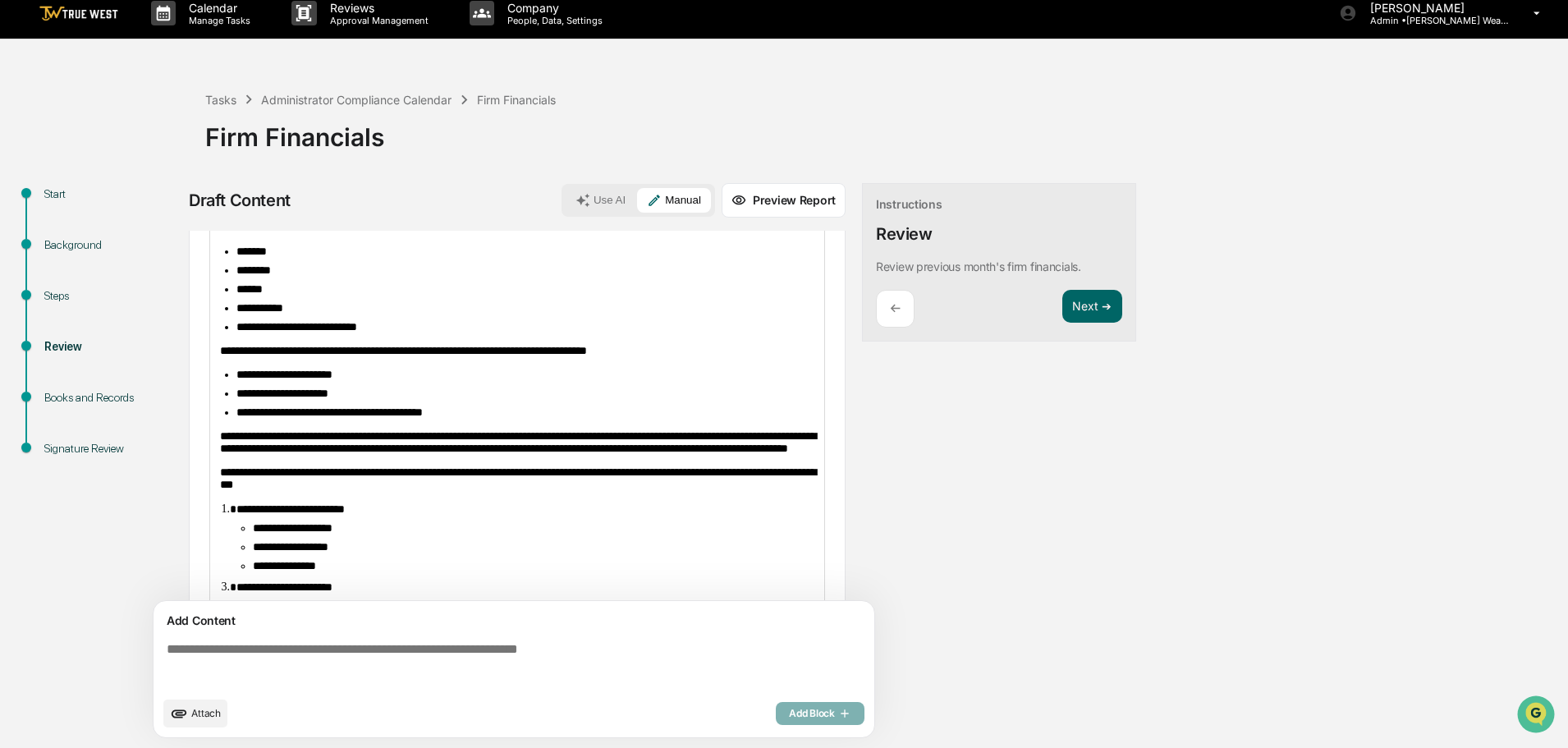
scroll to position [9, 0]
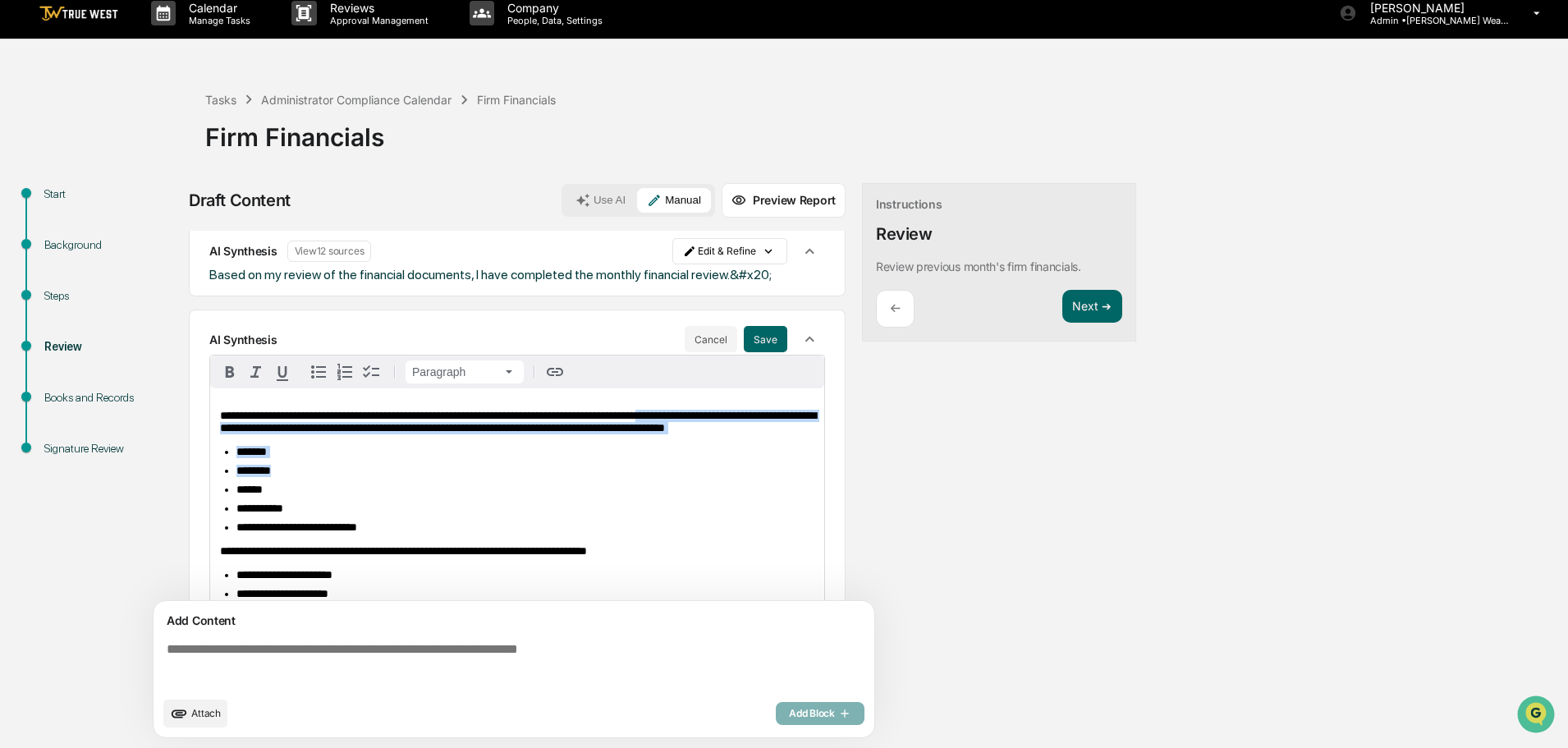
drag, startPoint x: 695, startPoint y: 421, endPoint x: 704, endPoint y: 484, distance: 63.6
click at [704, 484] on div "**********" at bounding box center [518, 687] width 615 height 597
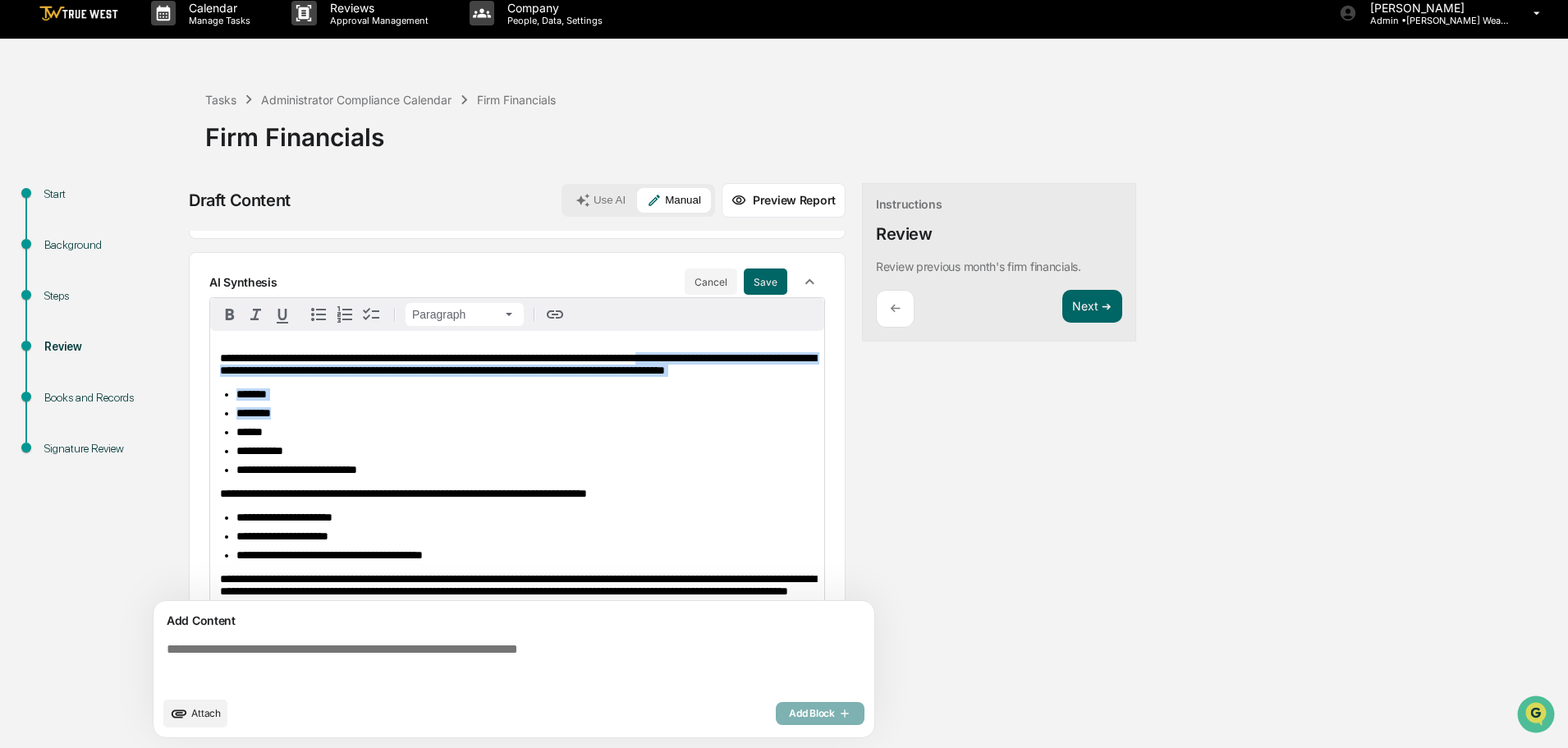
scroll to position [2, 0]
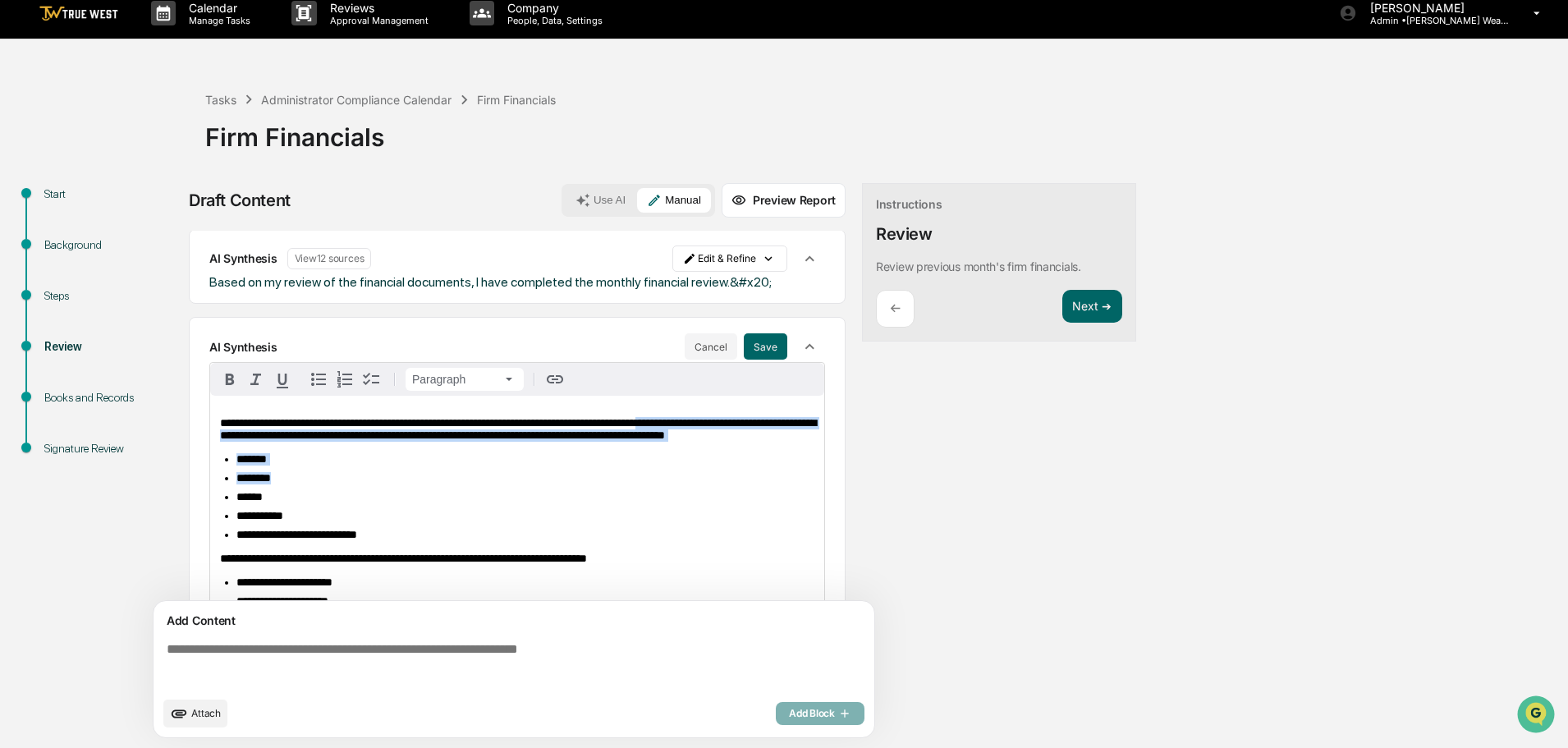
click at [406, 467] on div "**********" at bounding box center [518, 694] width 615 height 597
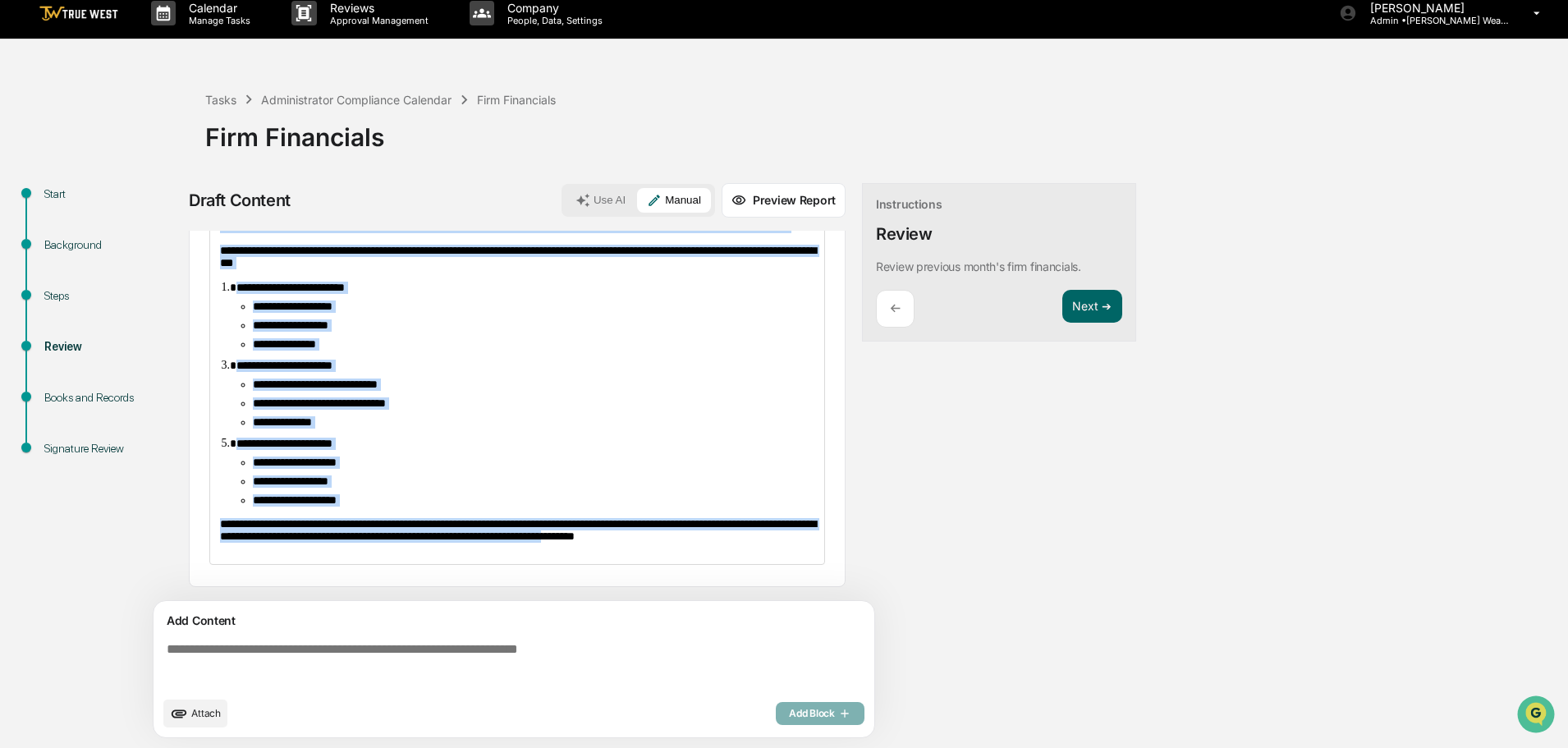
scroll to position [495, 0]
drag, startPoint x: 218, startPoint y: 427, endPoint x: 699, endPoint y: 597, distance: 510.2
click at [699, 597] on div "**********" at bounding box center [518, 416] width 657 height 371
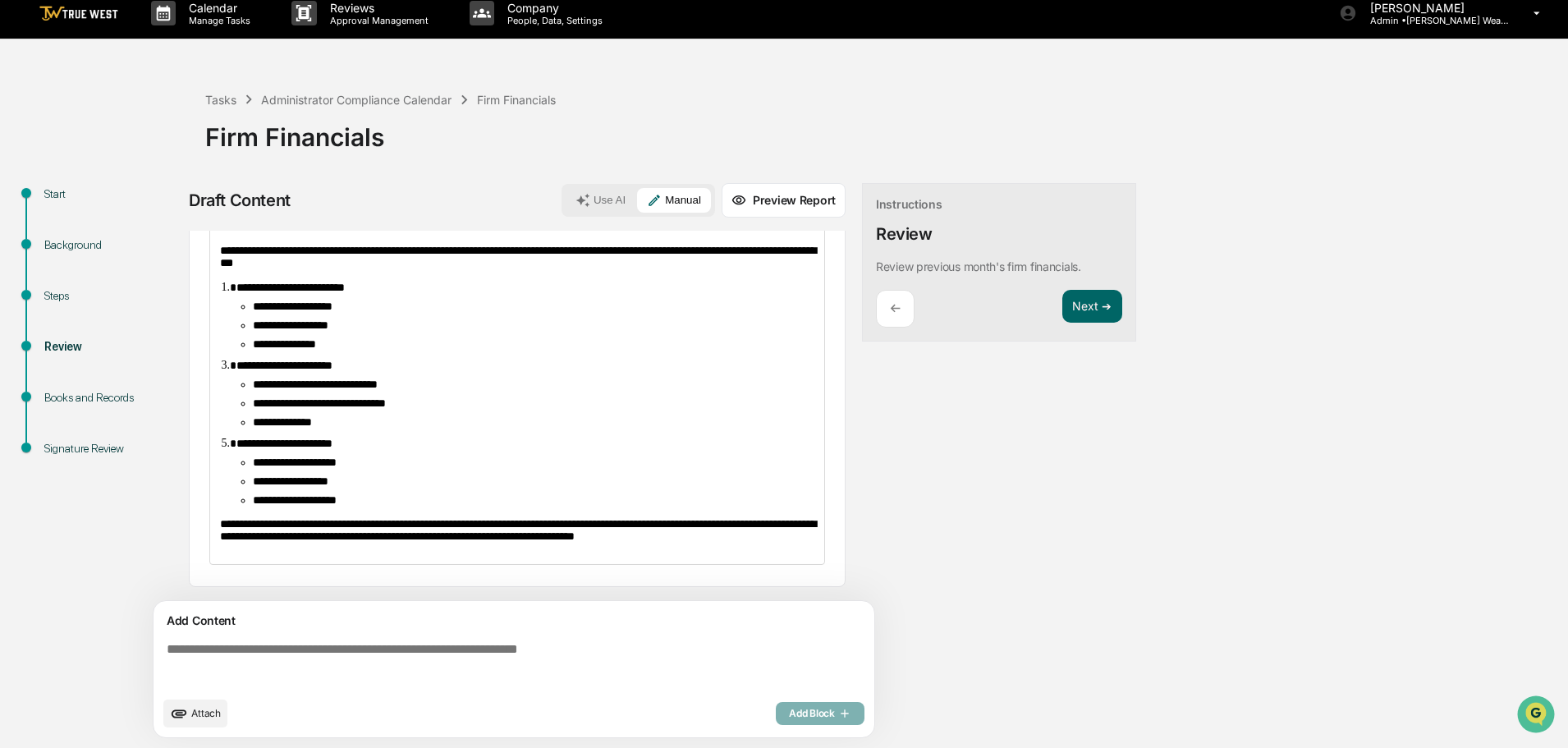
scroll to position [0, 0]
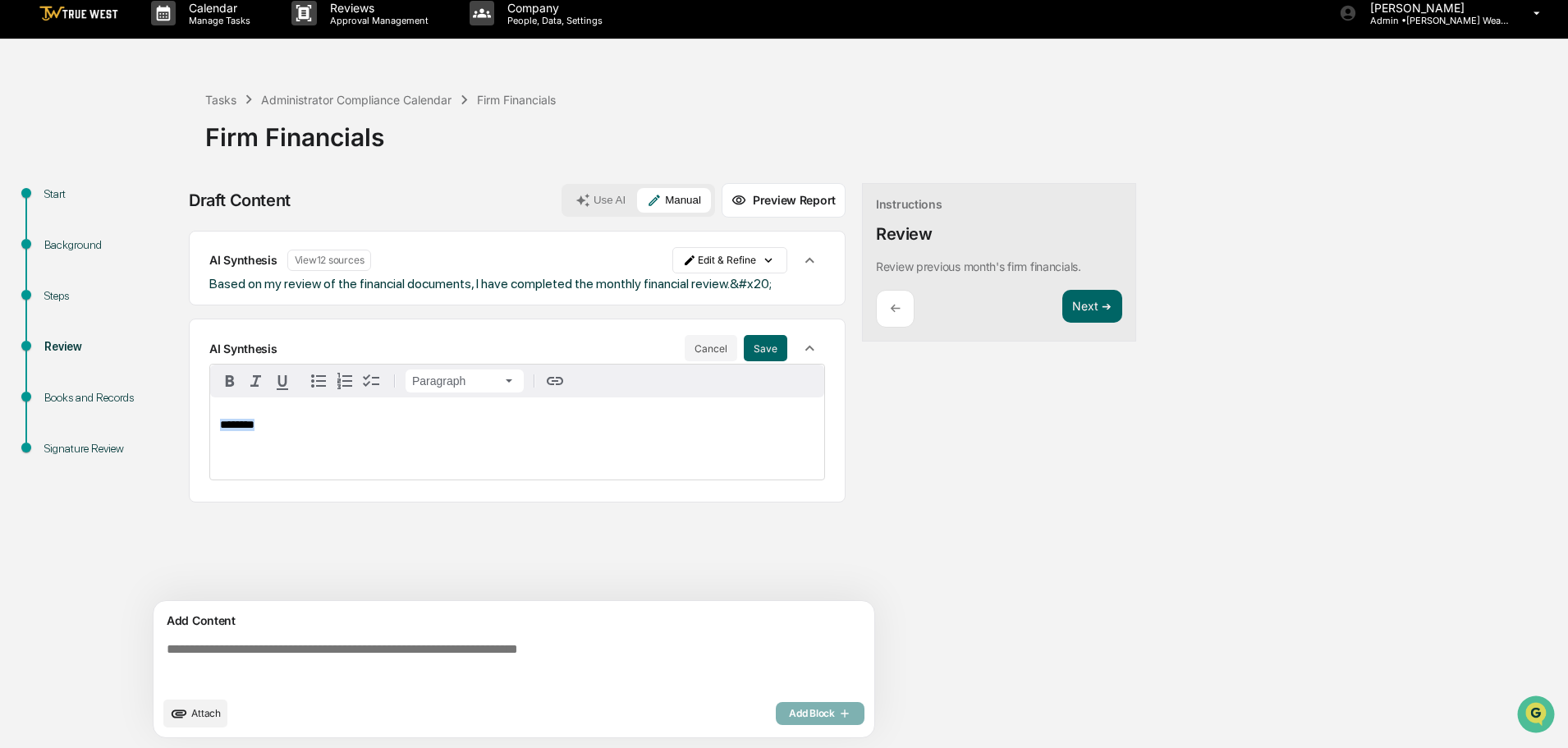
drag, startPoint x: 279, startPoint y: 424, endPoint x: 212, endPoint y: 429, distance: 67.2
click at [212, 429] on div "********" at bounding box center [518, 438] width 615 height 82
click at [766, 349] on button "Save" at bounding box center [765, 348] width 43 height 26
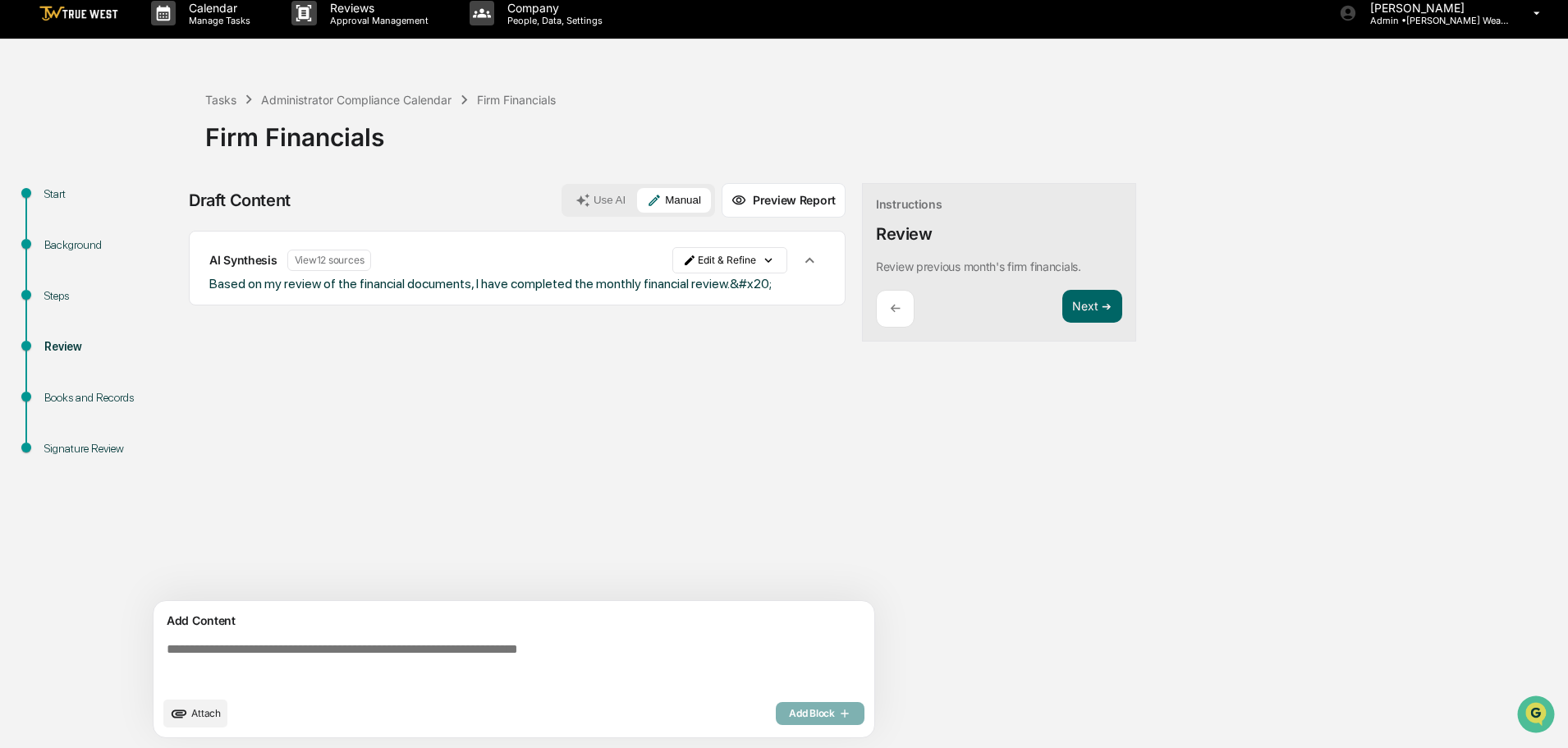
click at [1089, 305] on button "Next ➔" at bounding box center [1092, 306] width 60 height 34
click at [1086, 305] on button "Next ➔" at bounding box center [1092, 306] width 60 height 34
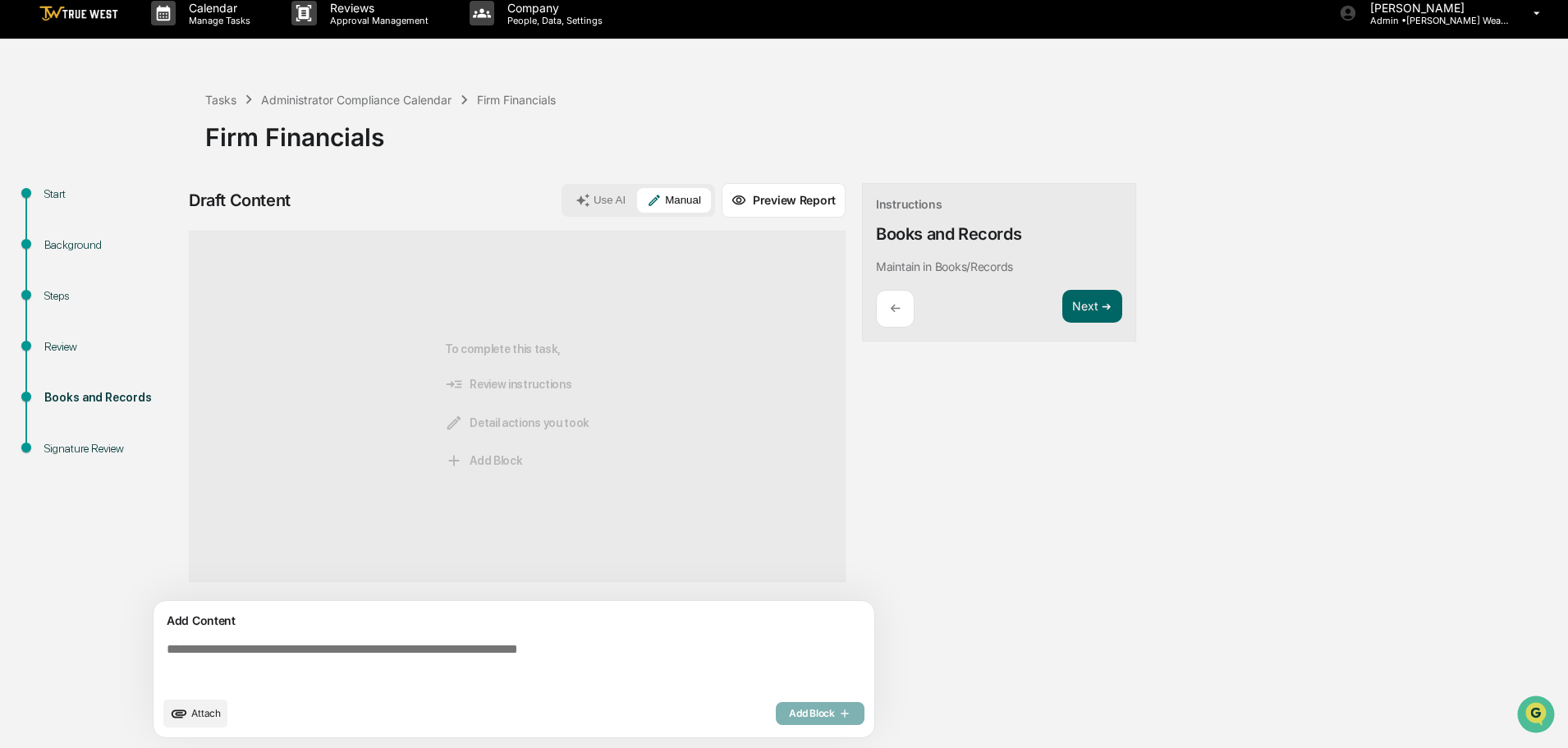
click at [712, 365] on div "To complete this task, Review instructions Detail actions you took Add Block" at bounding box center [518, 406] width 657 height 351
click at [1089, 308] on button "Next ➔" at bounding box center [1092, 306] width 60 height 34
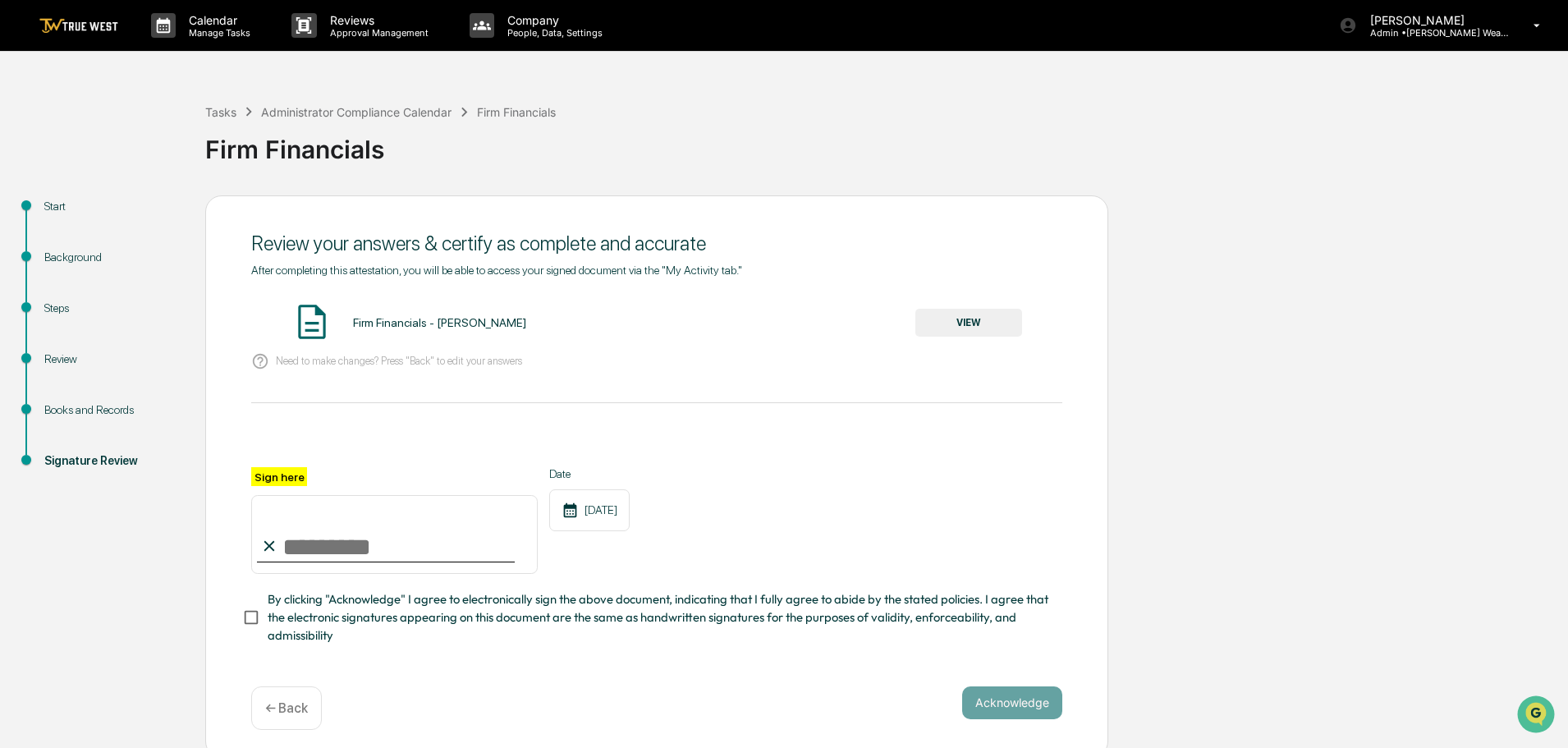
click at [298, 553] on input "Sign here" at bounding box center [395, 535] width 286 height 79
type input "**********"
click at [1012, 699] on button "Acknowledge" at bounding box center [1012, 703] width 100 height 33
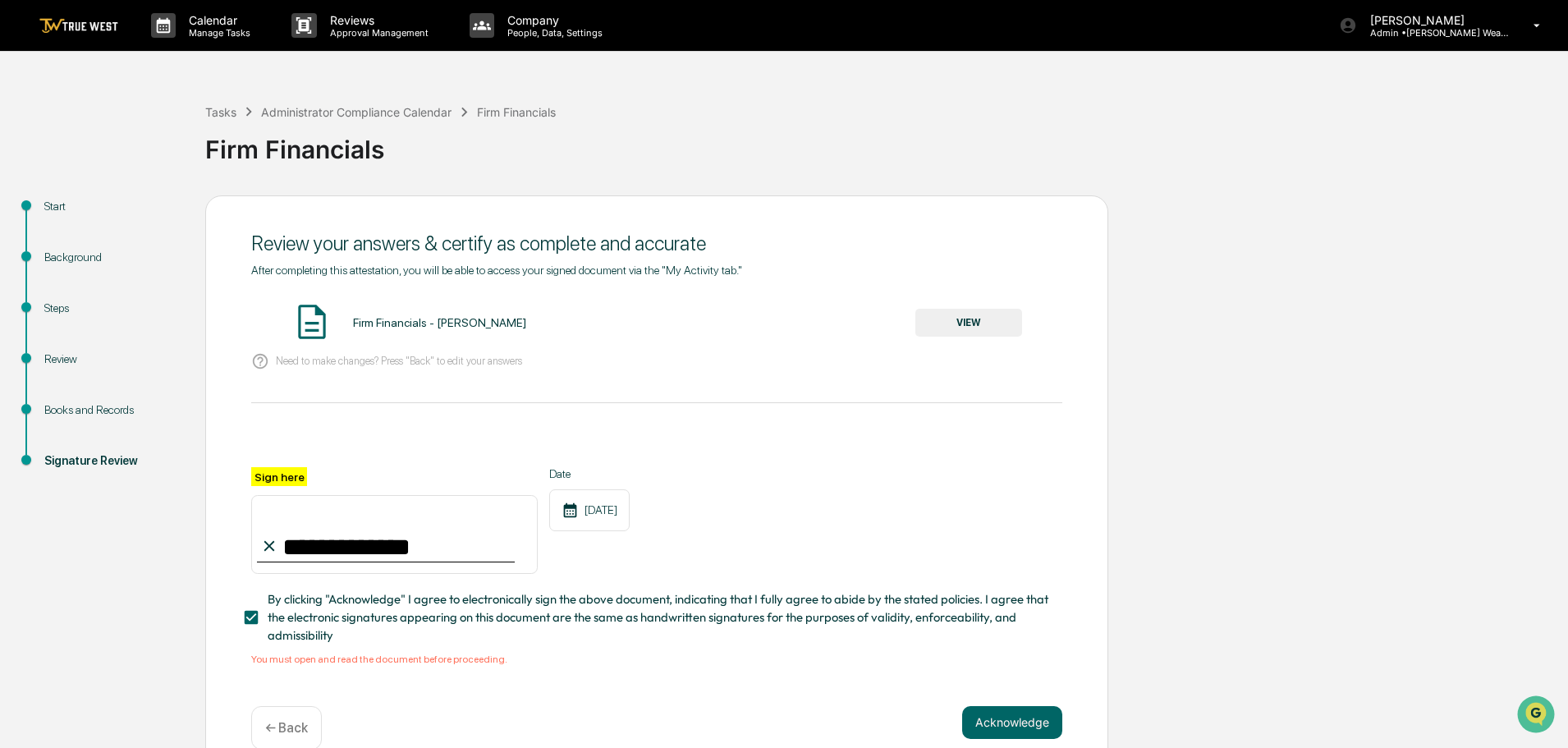
click at [1009, 728] on button "Acknowledge" at bounding box center [1012, 722] width 100 height 33
click at [965, 318] on button "VIEW" at bounding box center [968, 322] width 107 height 28
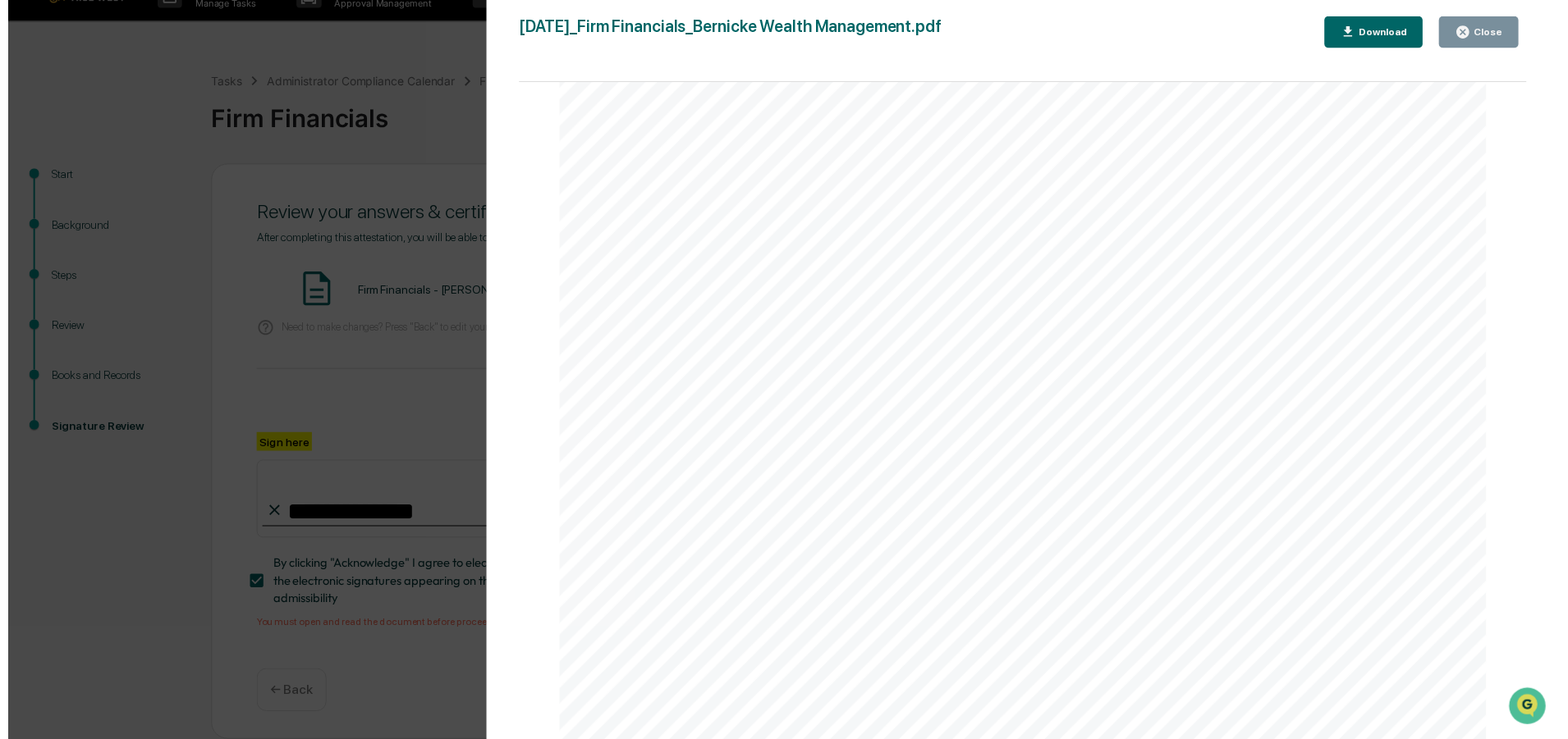
scroll to position [451, 0]
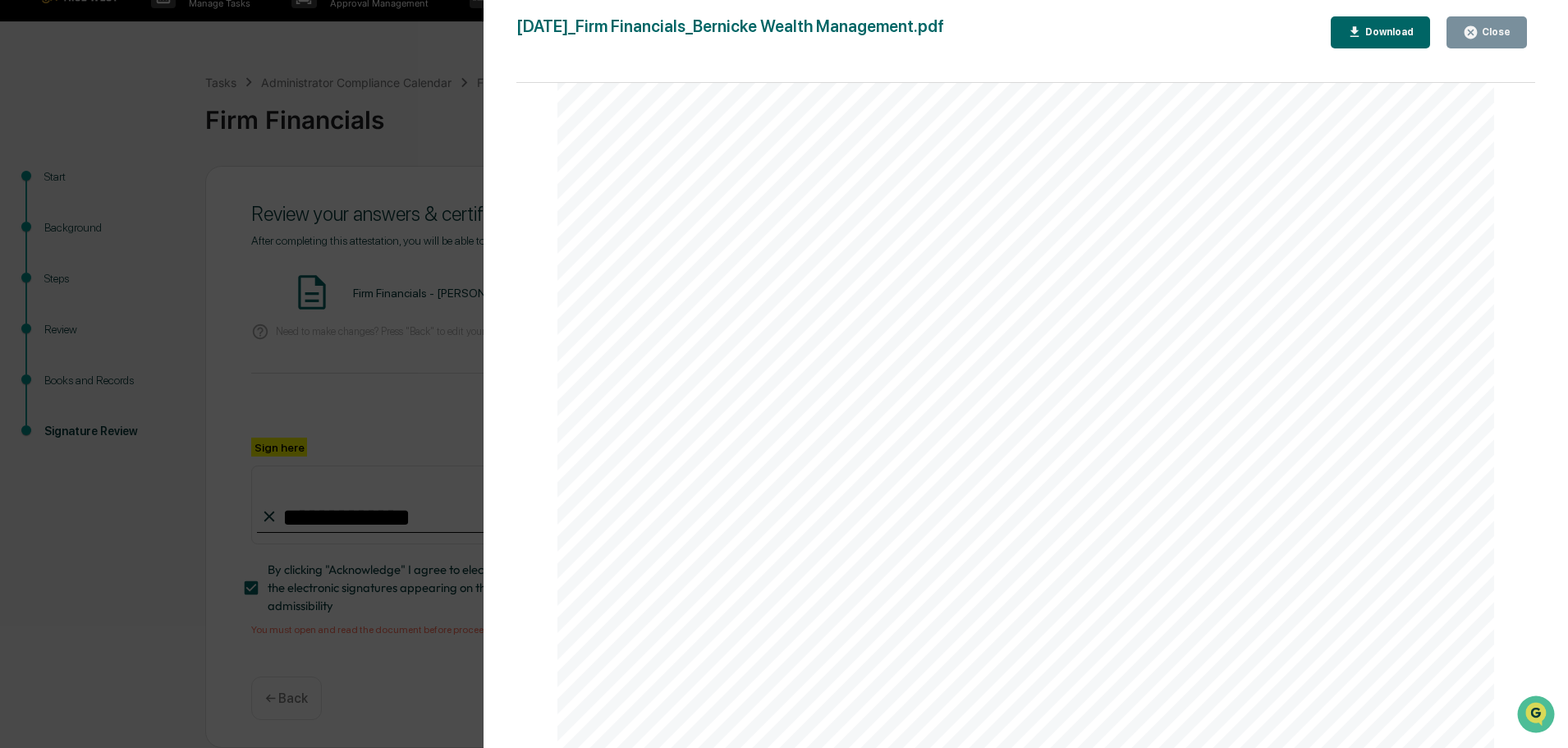
click at [1497, 28] on div "Close" at bounding box center [1494, 32] width 32 height 12
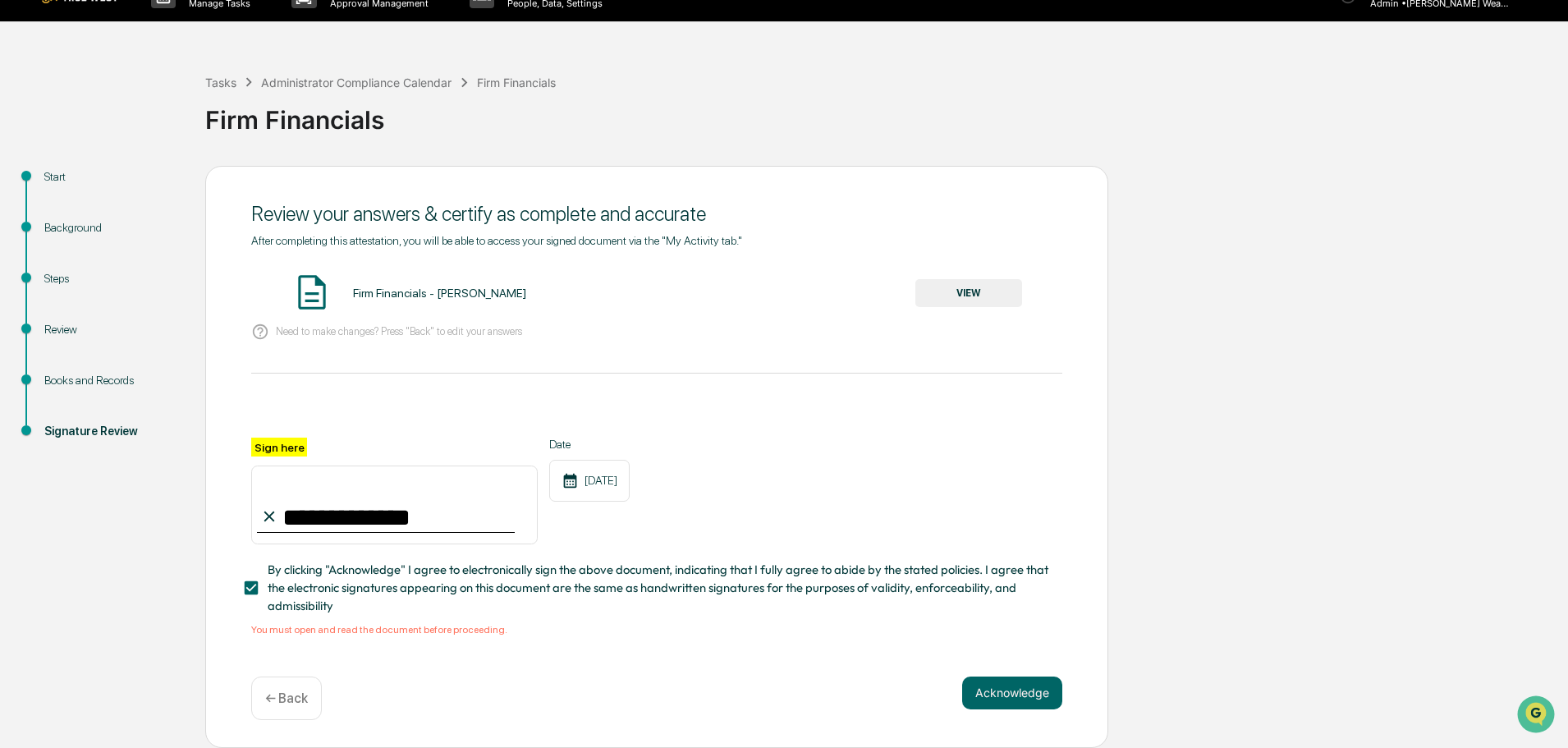
click at [1031, 682] on button "Acknowledge" at bounding box center [1012, 693] width 100 height 33
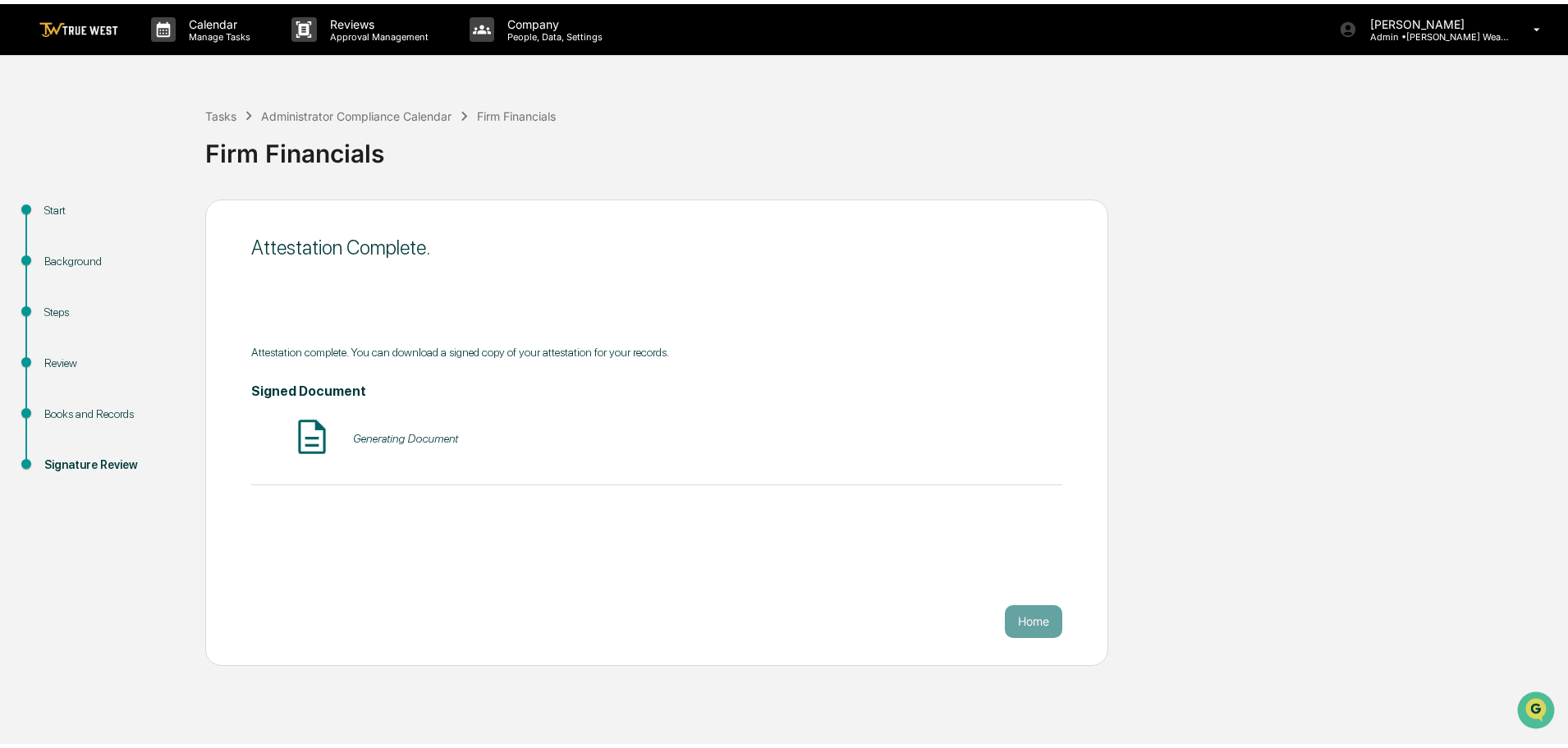
scroll to position [0, 0]
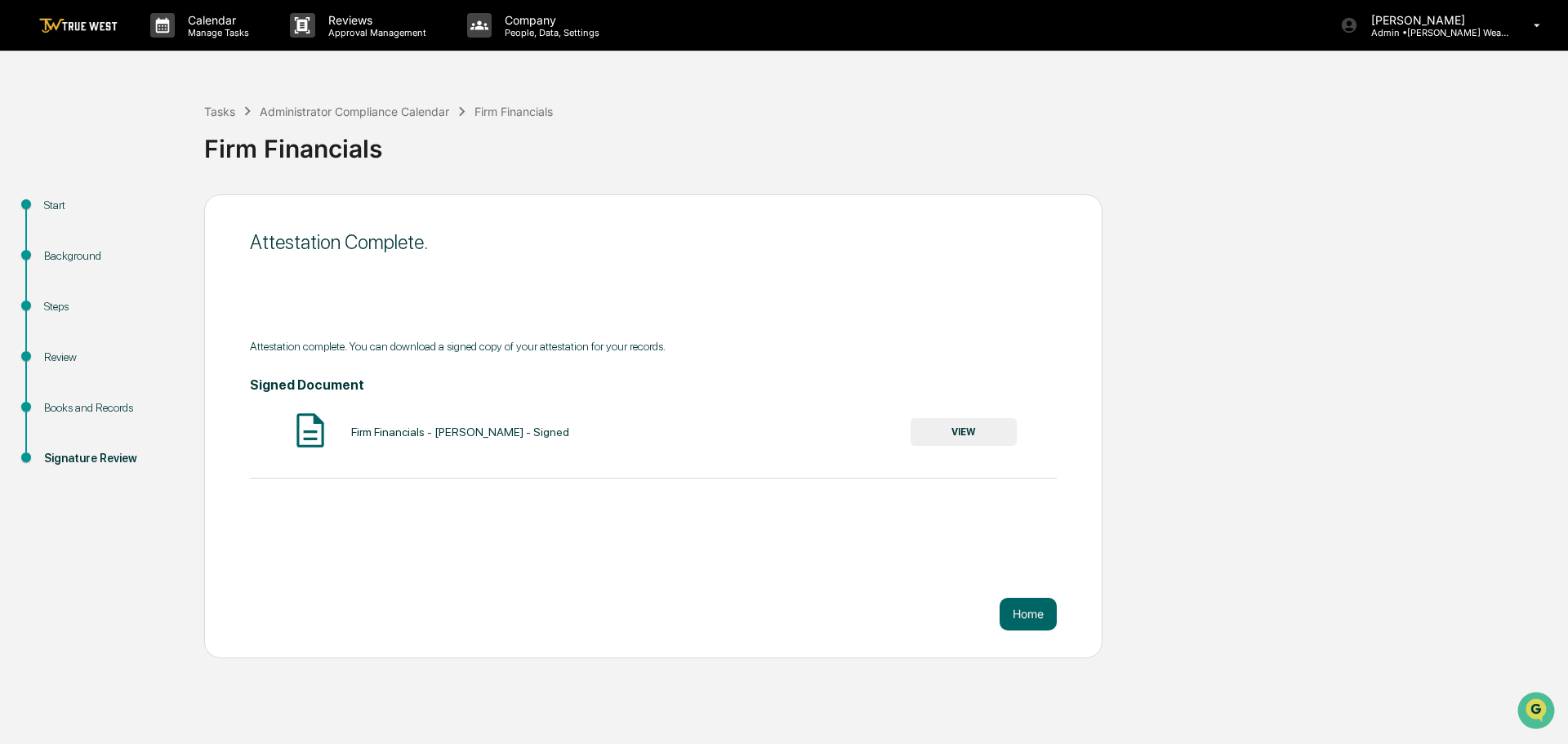
click at [1037, 609] on button "Home" at bounding box center [1028, 614] width 57 height 32
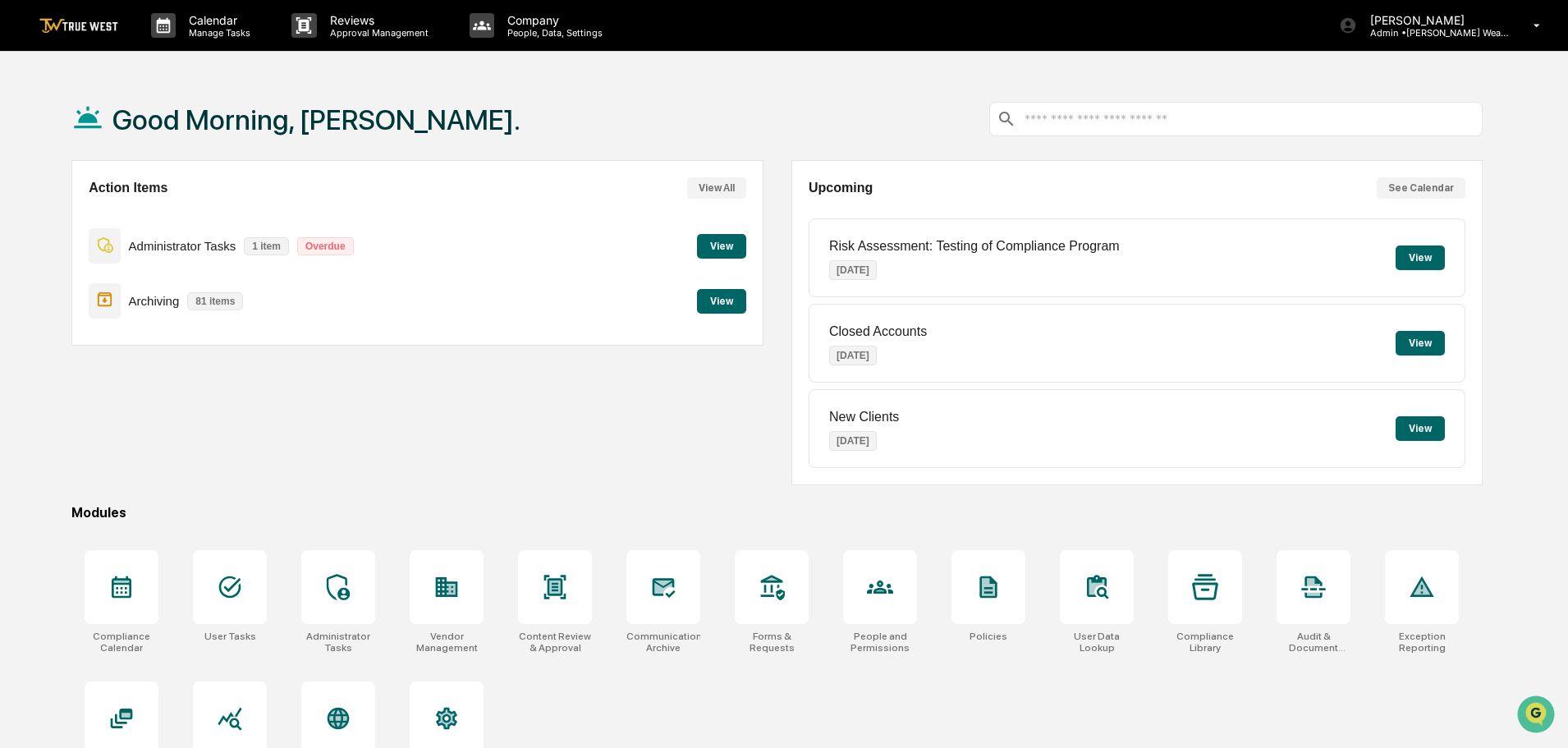
click at [1425, 257] on button "View" at bounding box center [1419, 258] width 49 height 25
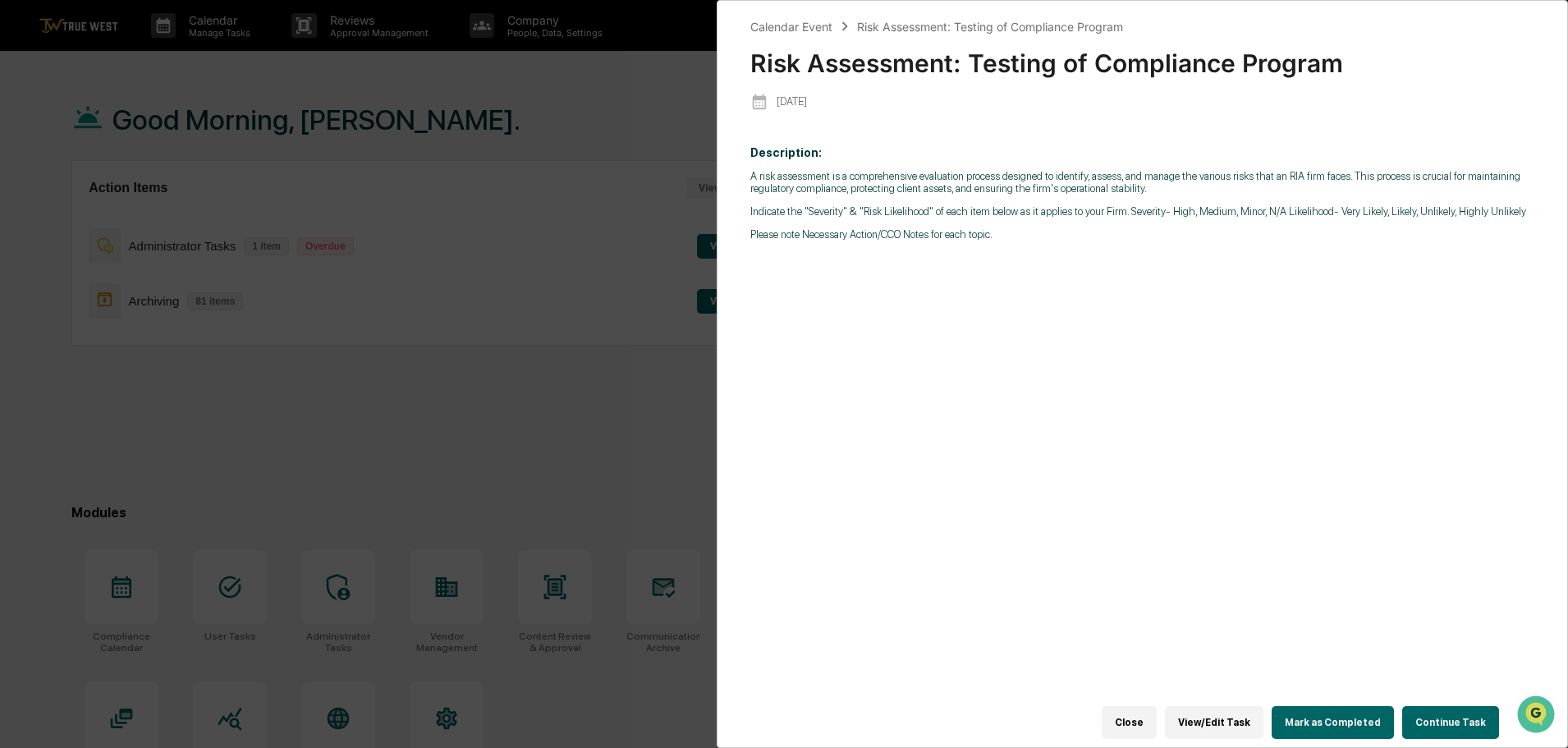
click at [570, 419] on div "Calendar Event Risk Assessment: Testing of Compliance Program Risk Assessment: …" at bounding box center [784, 374] width 1568 height 748
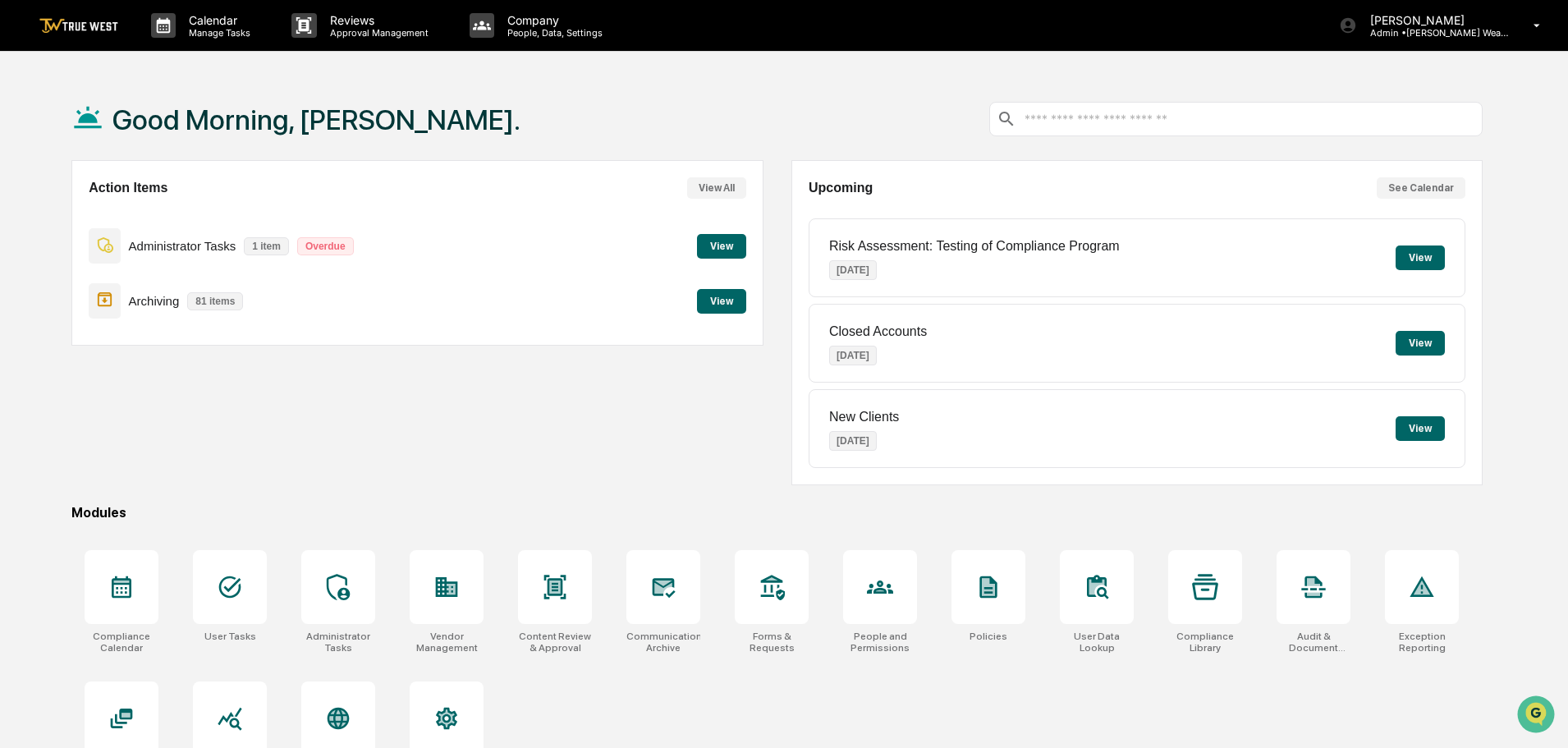
click at [1415, 337] on button "View" at bounding box center [1419, 344] width 49 height 25
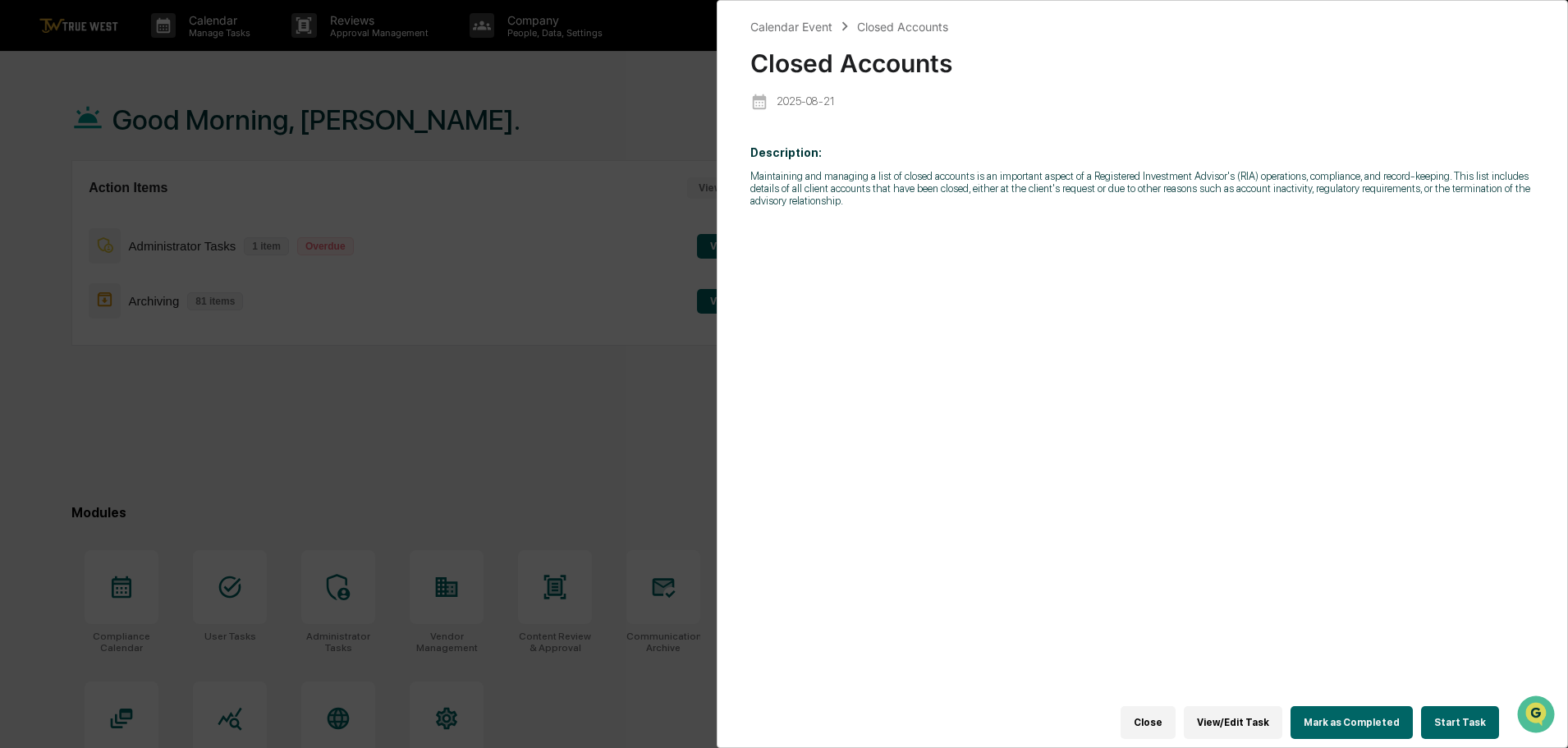
click at [688, 403] on div "Calendar Event Closed Accounts Closed Accounts [DATE] Description: Maintaining …" at bounding box center [784, 374] width 1568 height 748
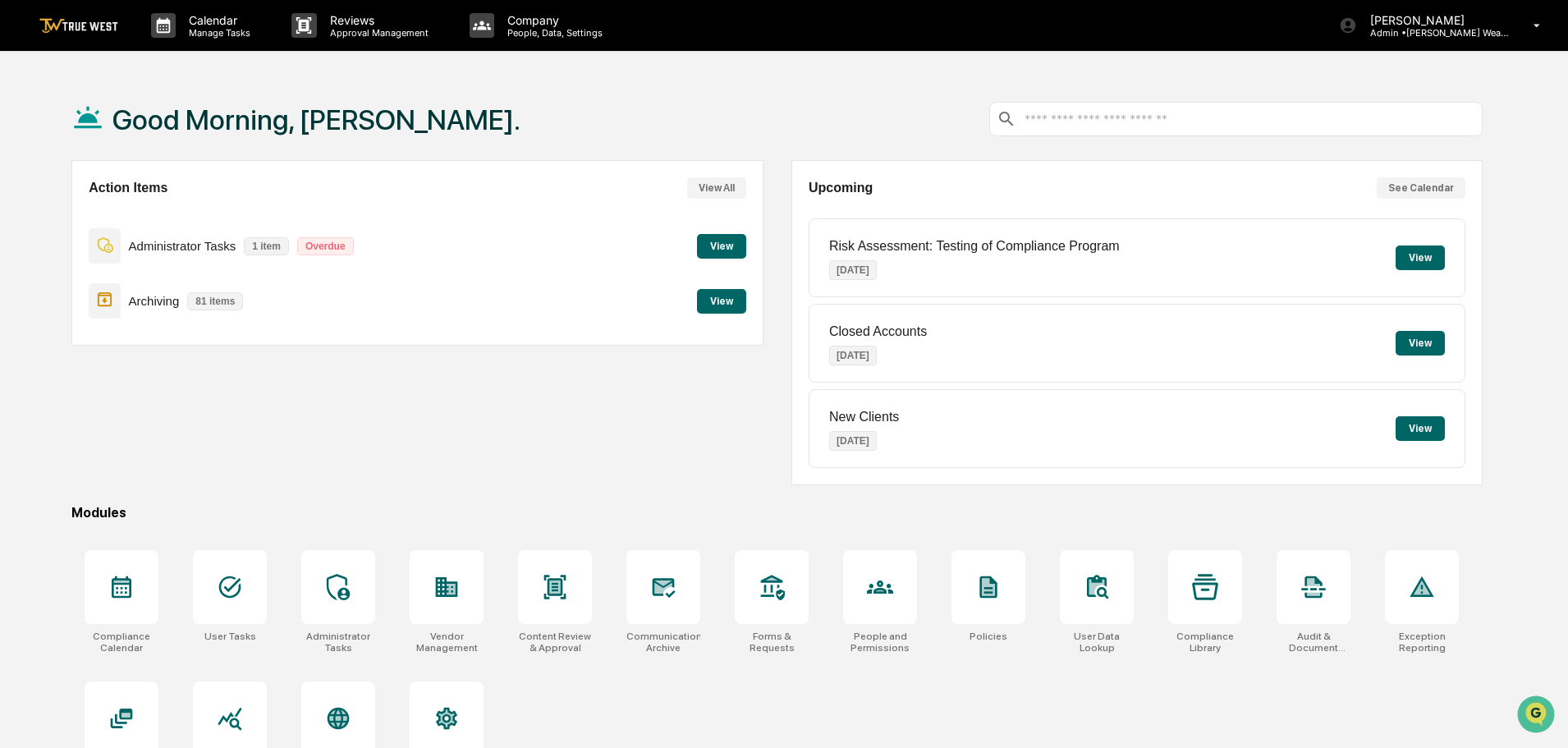
click at [1408, 426] on button "View" at bounding box center [1419, 428] width 49 height 25
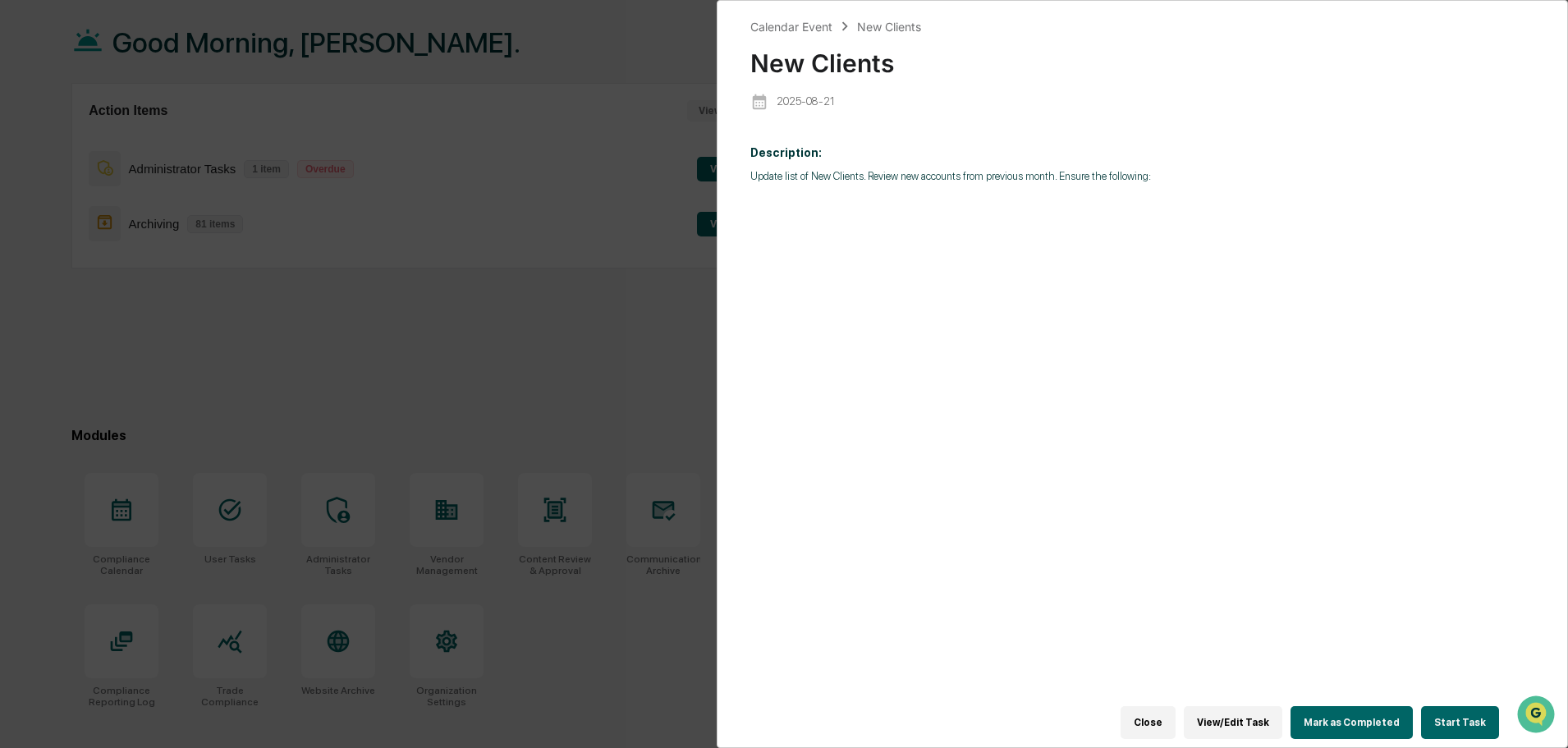
scroll to position [78, 0]
click at [610, 327] on div "Calendar Event New Clients New Clients [DATE] Description: Update list of New C…" at bounding box center [784, 374] width 1568 height 748
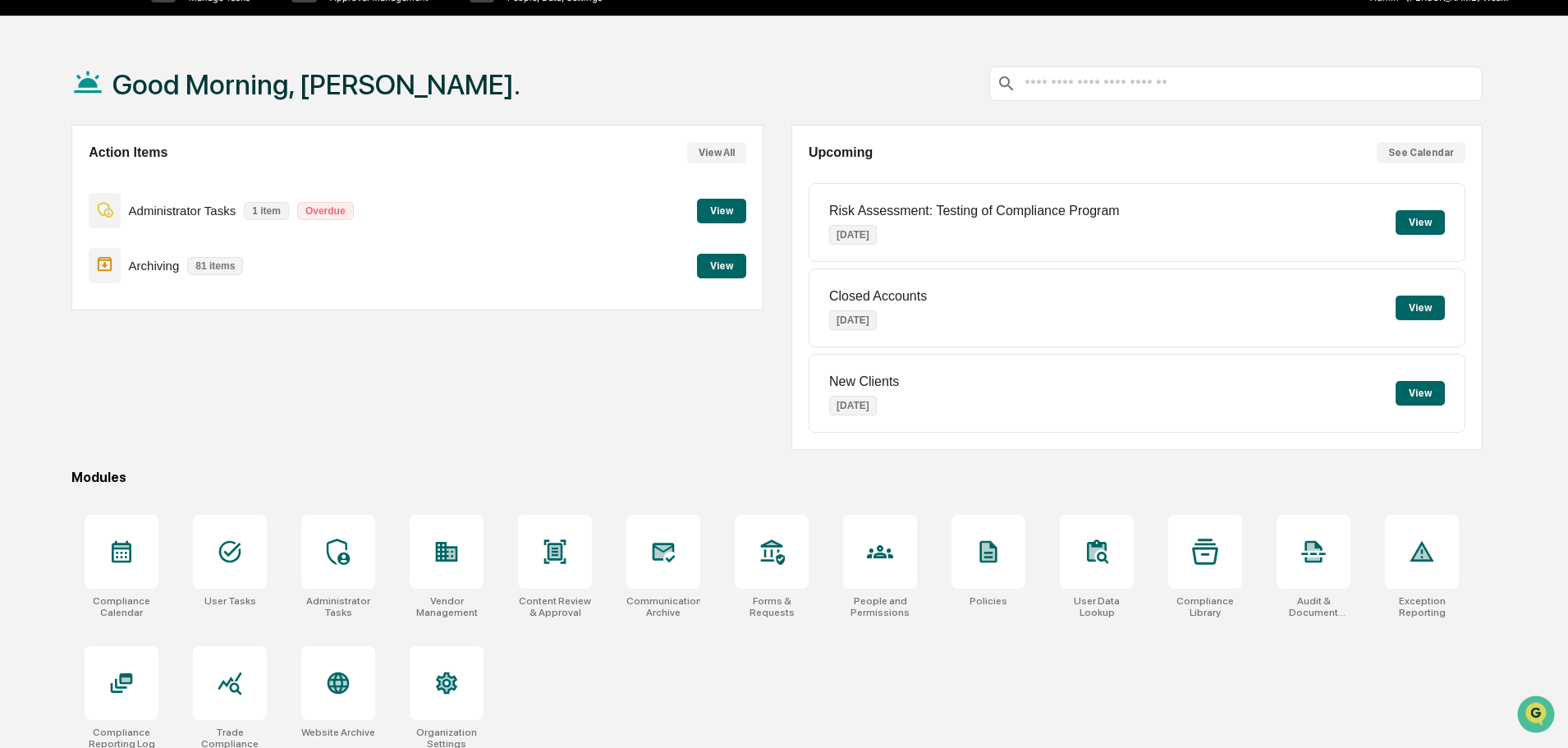
scroll to position [0, 0]
